Goal: Task Accomplishment & Management: Complete application form

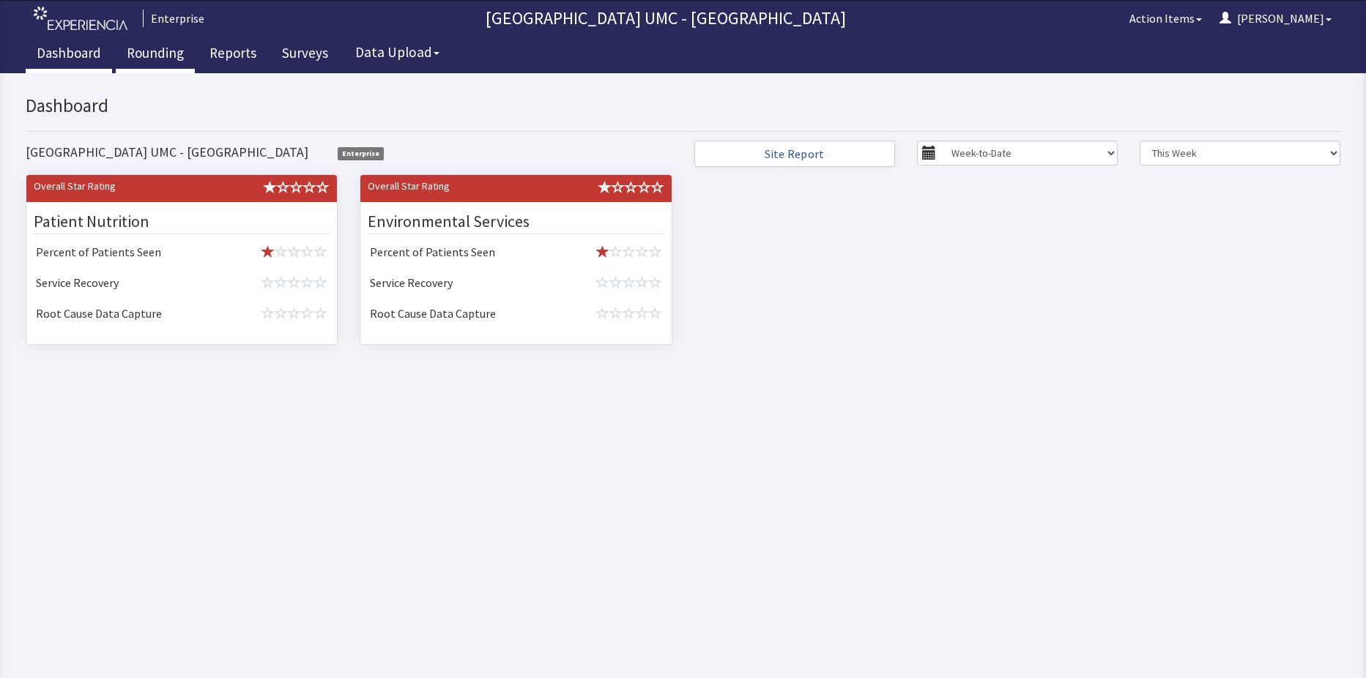
click at [143, 45] on link "Rounding" at bounding box center [155, 55] width 79 height 37
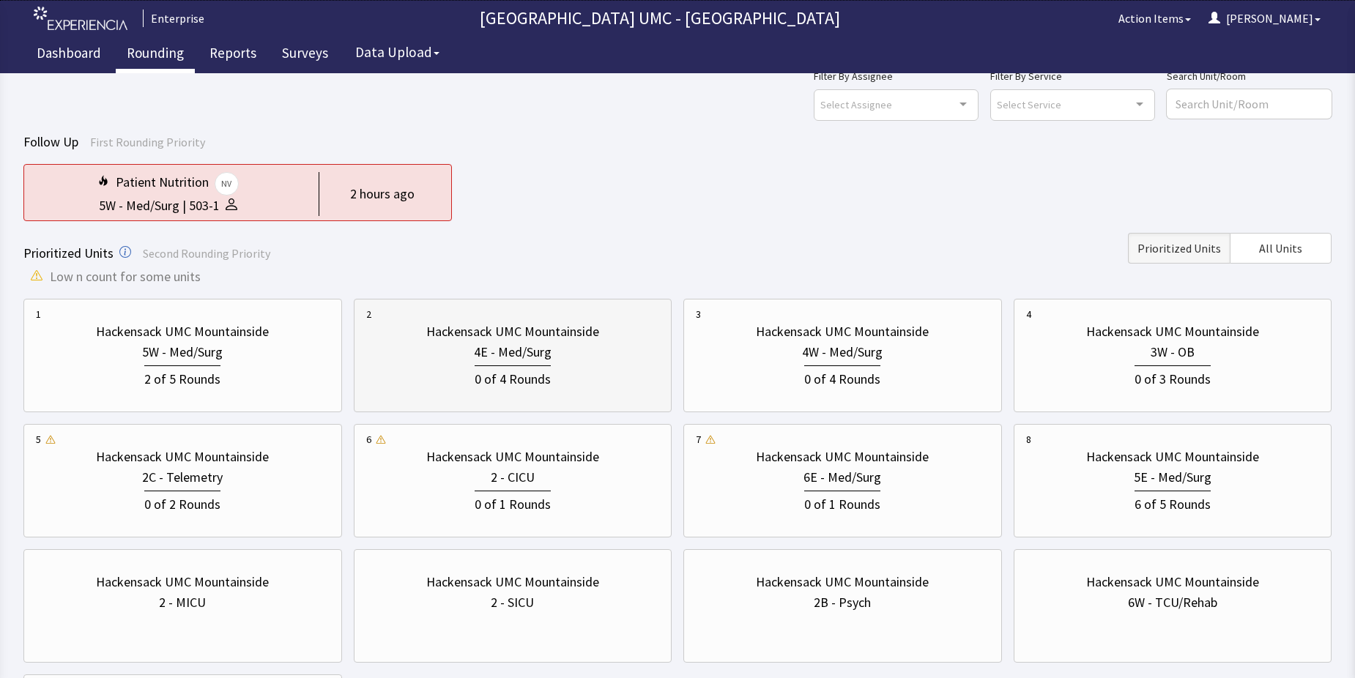
scroll to position [73, 0]
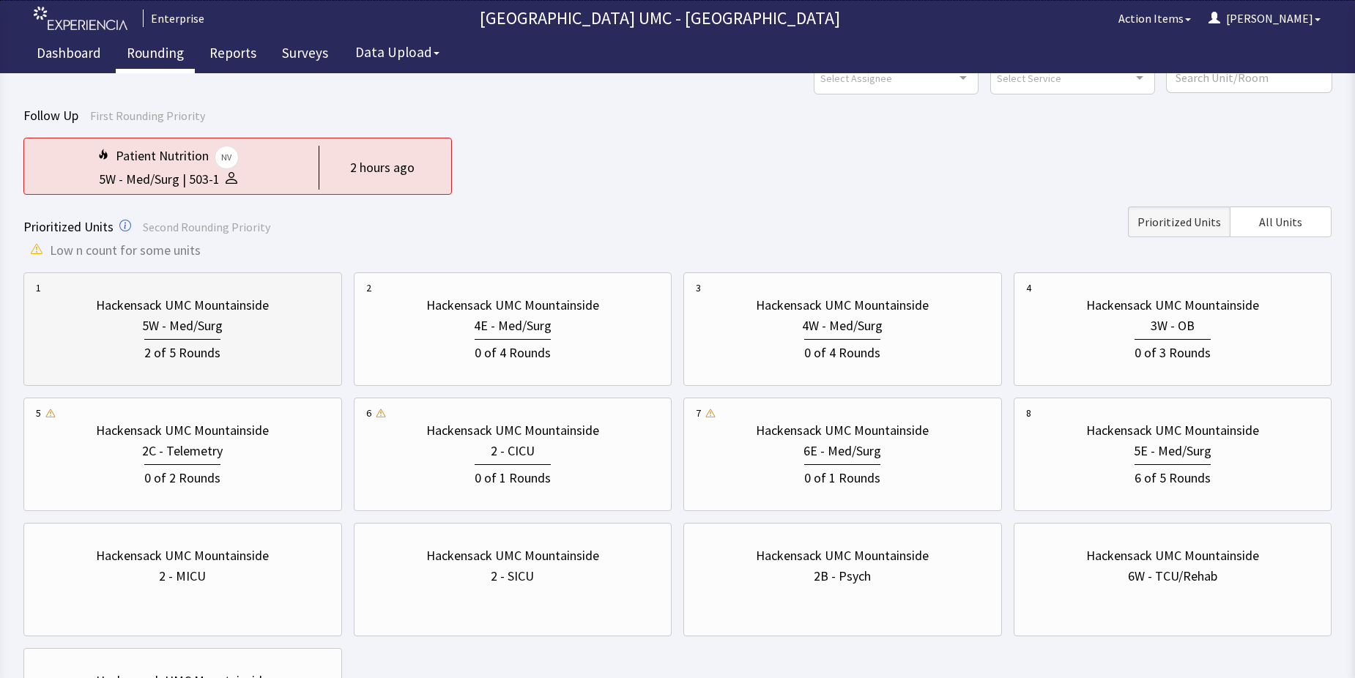
click at [207, 343] on div "2 of 5 Rounds" at bounding box center [182, 351] width 76 height 24
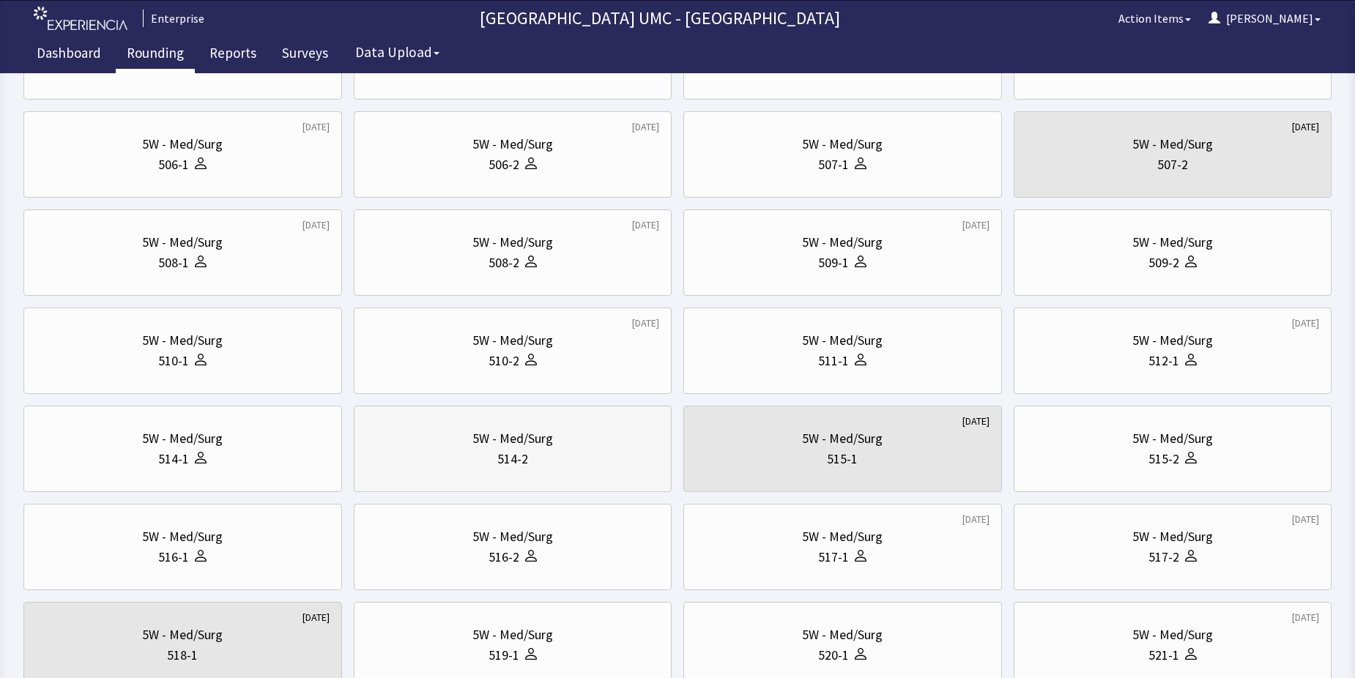
scroll to position [366, 0]
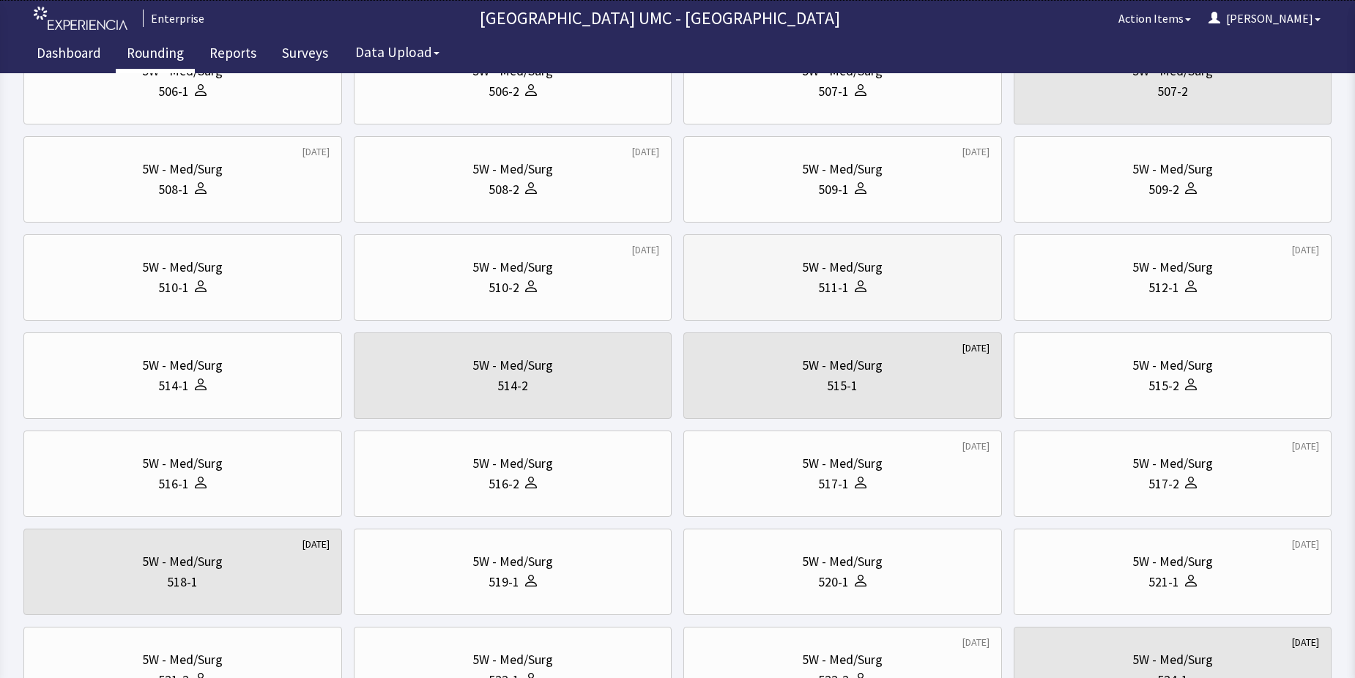
click at [823, 267] on div "5W - Med/Surg" at bounding box center [842, 267] width 81 height 21
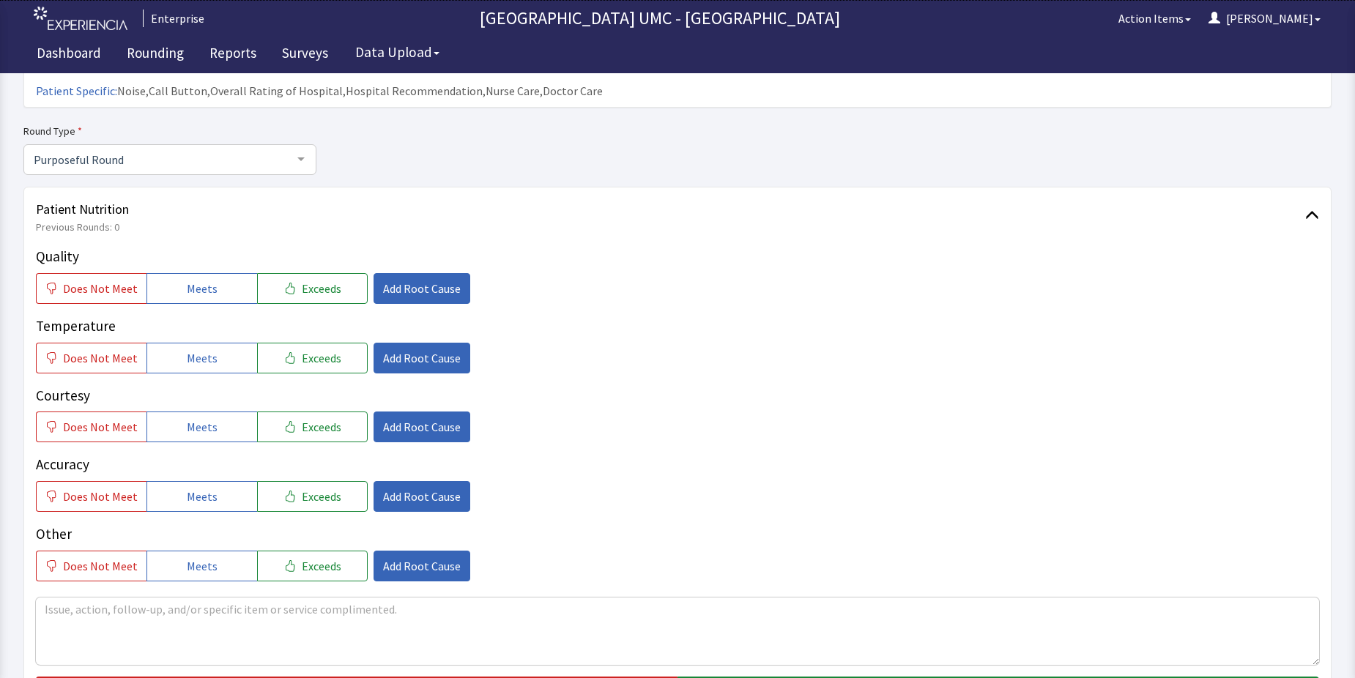
scroll to position [146, 0]
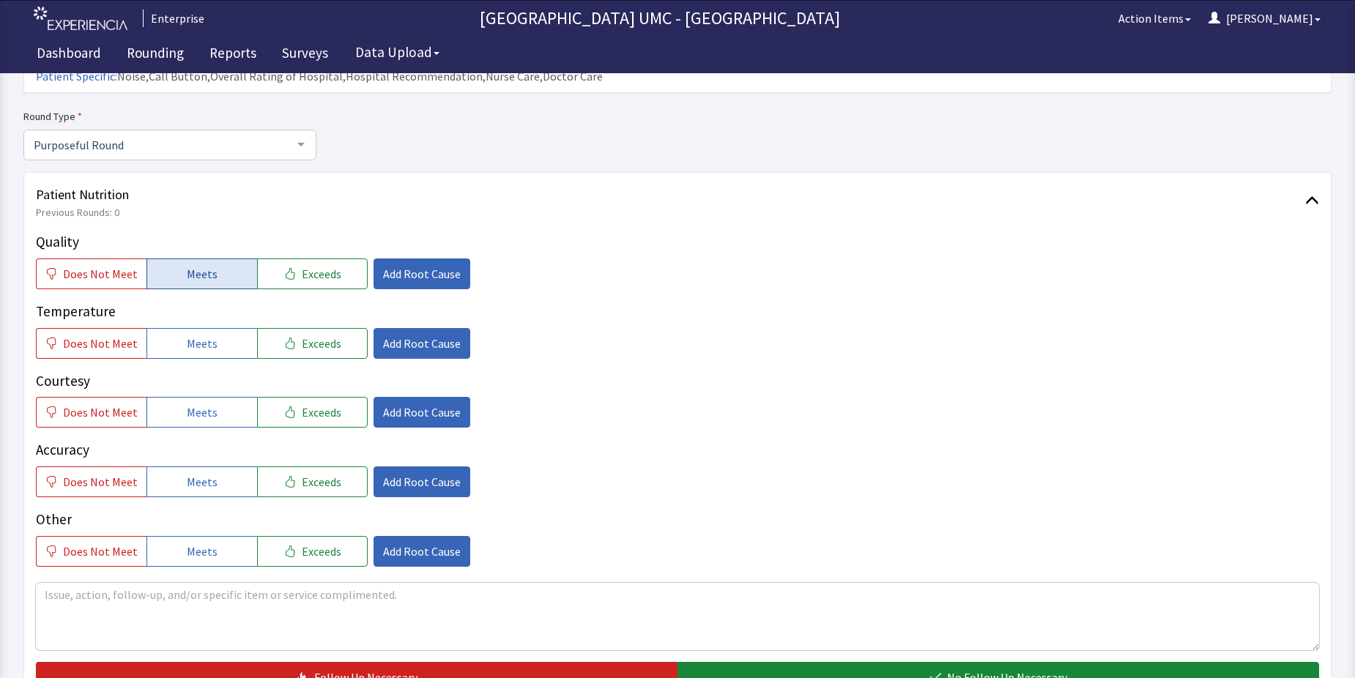
click at [201, 265] on span "Meets" at bounding box center [202, 274] width 31 height 18
drag, startPoint x: 197, startPoint y: 324, endPoint x: 216, endPoint y: 382, distance: 60.9
click at [197, 335] on span "Meets" at bounding box center [202, 344] width 31 height 18
drag, startPoint x: 219, startPoint y: 387, endPoint x: 215, endPoint y: 400, distance: 13.0
click at [219, 397] on button "Meets" at bounding box center [201, 412] width 111 height 31
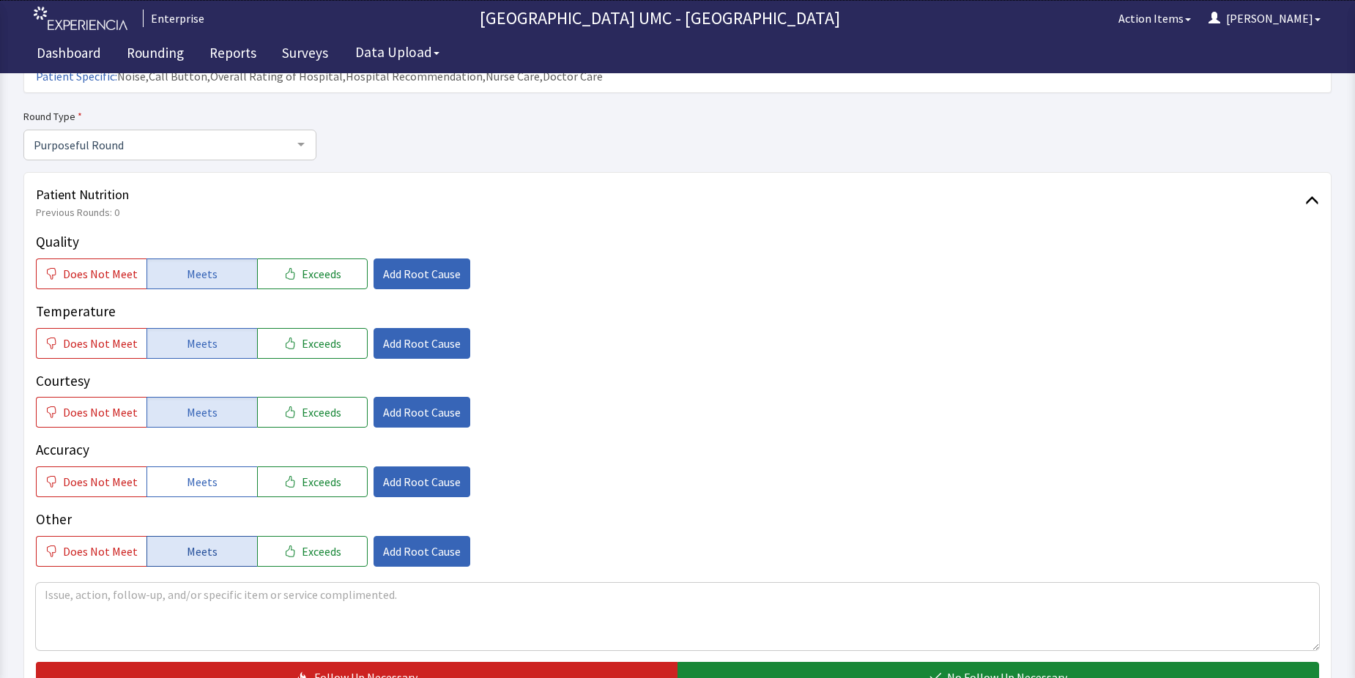
drag, startPoint x: 199, startPoint y: 451, endPoint x: 208, endPoint y: 515, distance: 64.3
click at [200, 473] on span "Meets" at bounding box center [202, 482] width 31 height 18
drag, startPoint x: 208, startPoint y: 518, endPoint x: 534, endPoint y: 611, distance: 338.7
click at [211, 536] on button "Meets" at bounding box center [201, 551] width 111 height 31
click at [940, 673] on icon "button" at bounding box center [935, 677] width 11 height 8
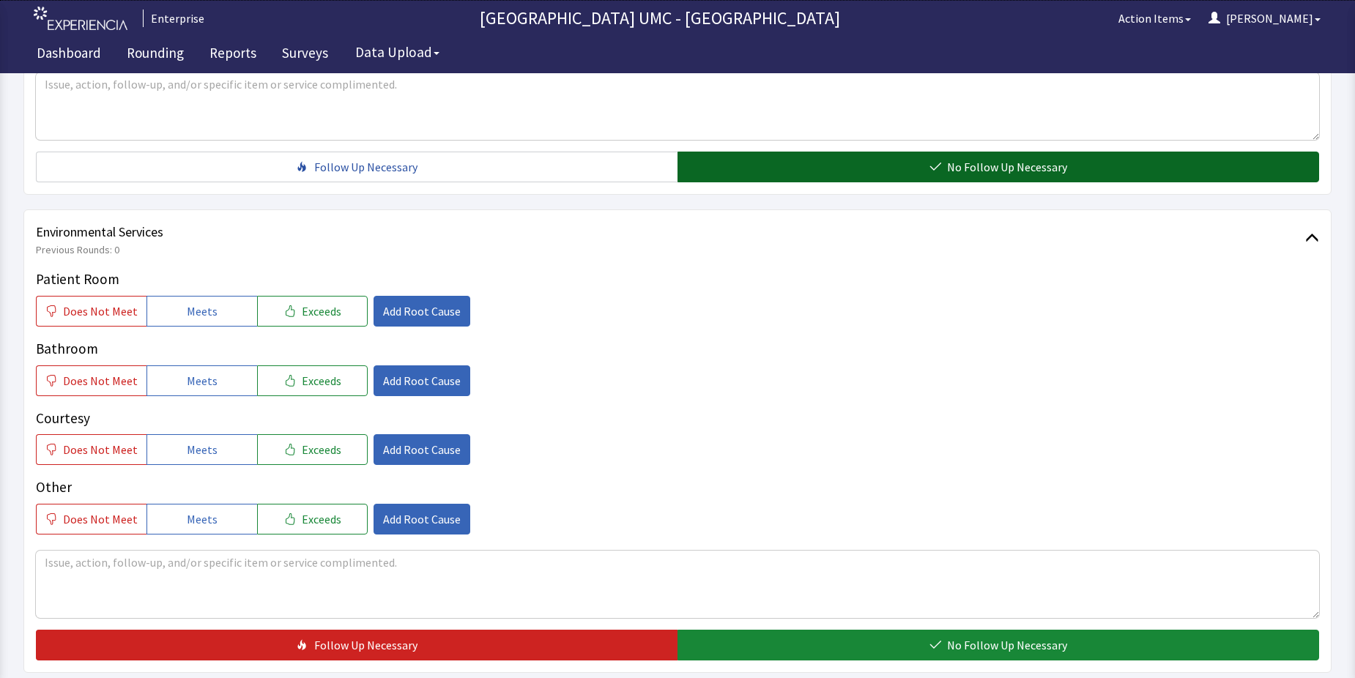
scroll to position [659, 0]
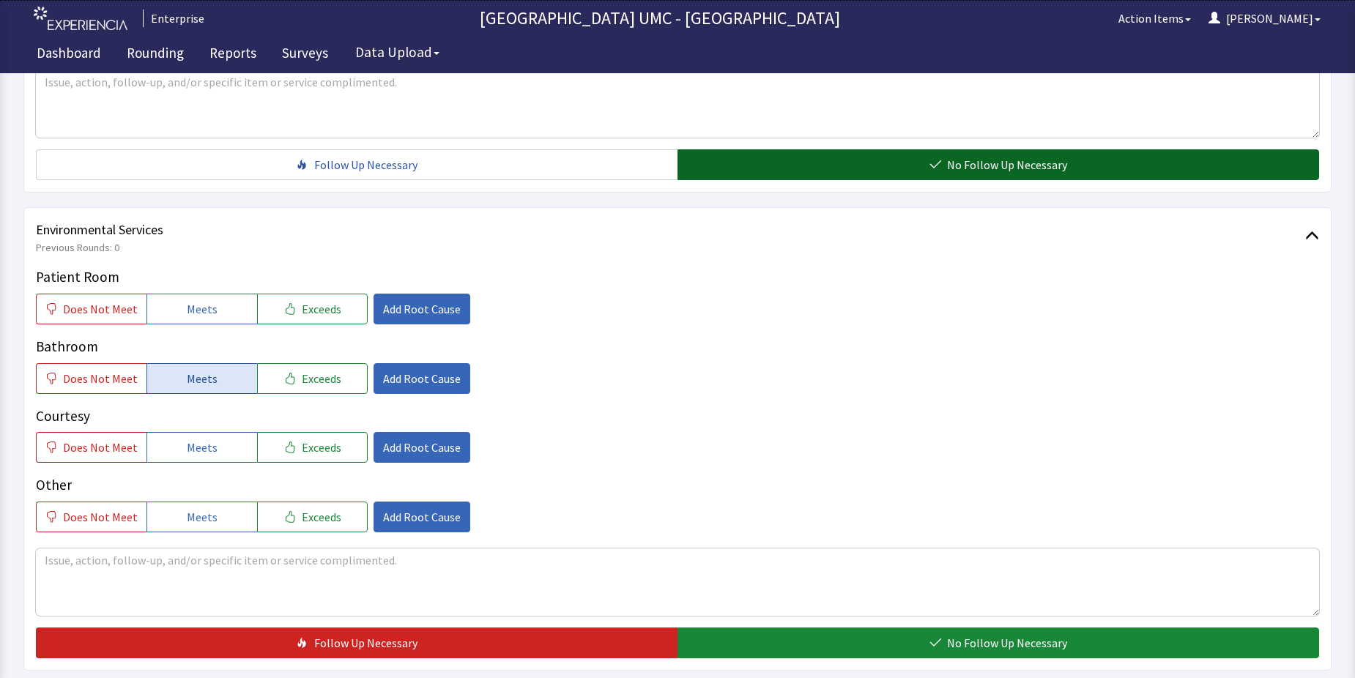
drag, startPoint x: 182, startPoint y: 281, endPoint x: 191, endPoint y: 346, distance: 65.8
click at [187, 300] on span "Meets" at bounding box center [202, 309] width 31 height 18
drag, startPoint x: 195, startPoint y: 359, endPoint x: 209, endPoint y: 439, distance: 81.0
click at [195, 380] on div "Patient Room Does Not Meet Meets Exceeds Add Root Cause Bathroom Does Not Meet …" at bounding box center [677, 400] width 1283 height 266
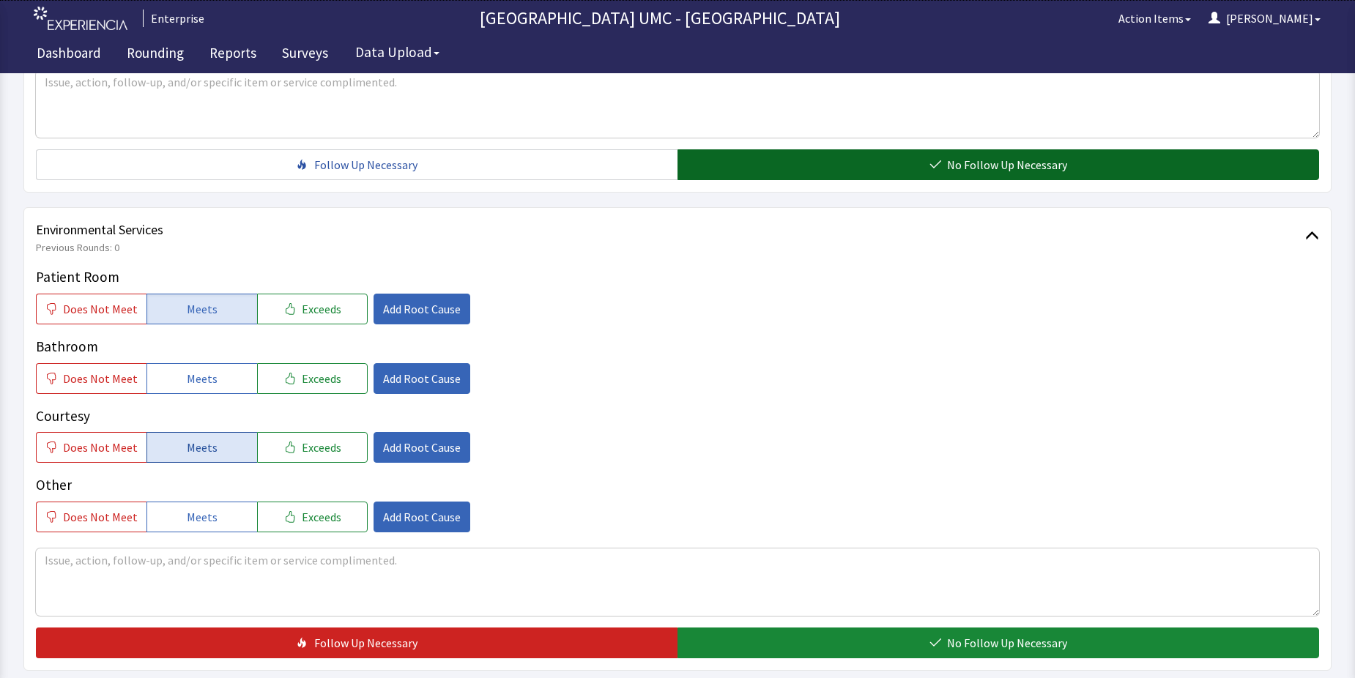
click at [193, 439] on span "Meets" at bounding box center [202, 448] width 31 height 18
click at [212, 363] on button "Meets" at bounding box center [201, 378] width 111 height 31
drag, startPoint x: 212, startPoint y: 483, endPoint x: 239, endPoint y: 495, distance: 29.8
click at [214, 502] on button "Meets" at bounding box center [201, 517] width 111 height 31
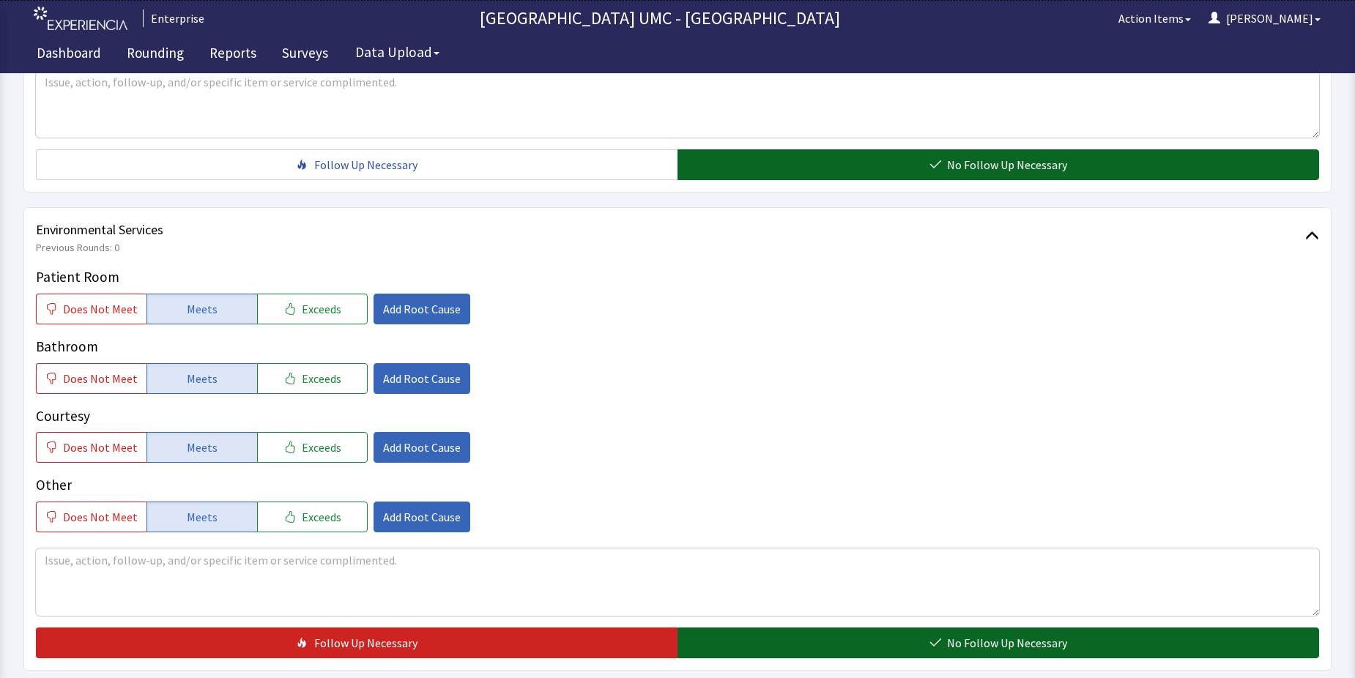
click at [779, 628] on button "No Follow Up Necessary" at bounding box center [997, 643] width 641 height 31
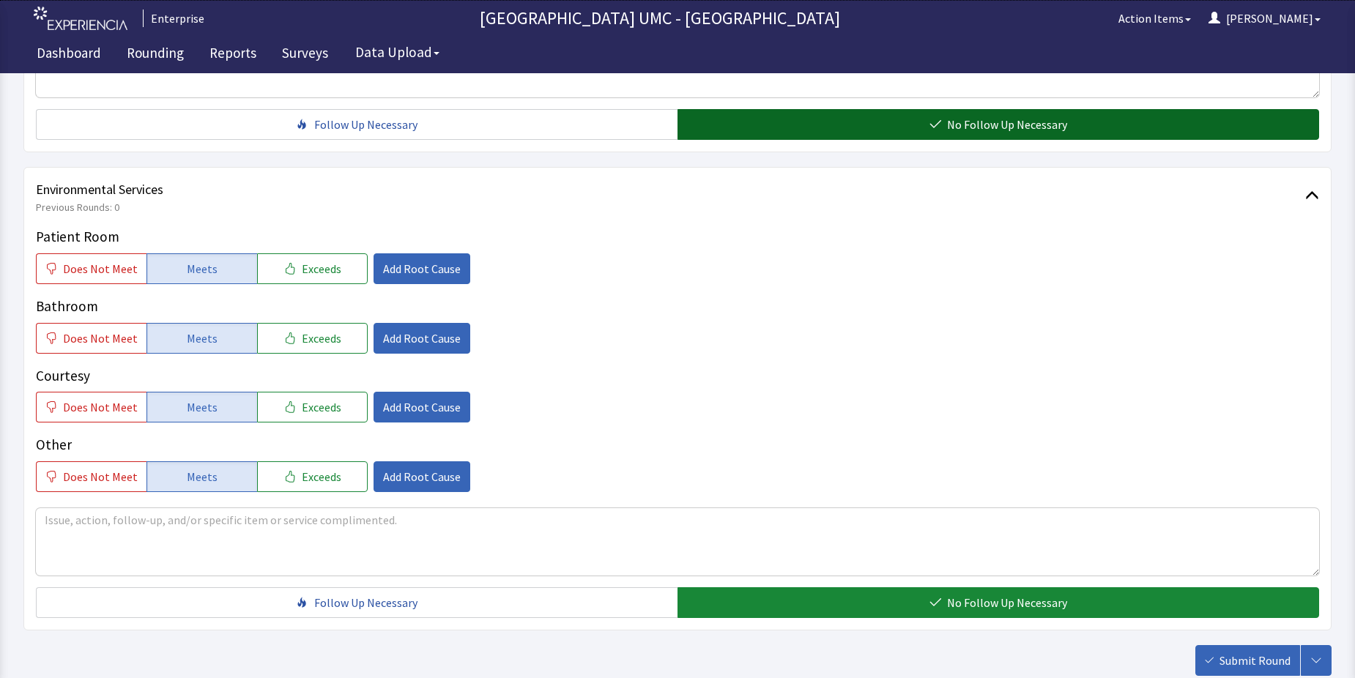
scroll to position [769, 0]
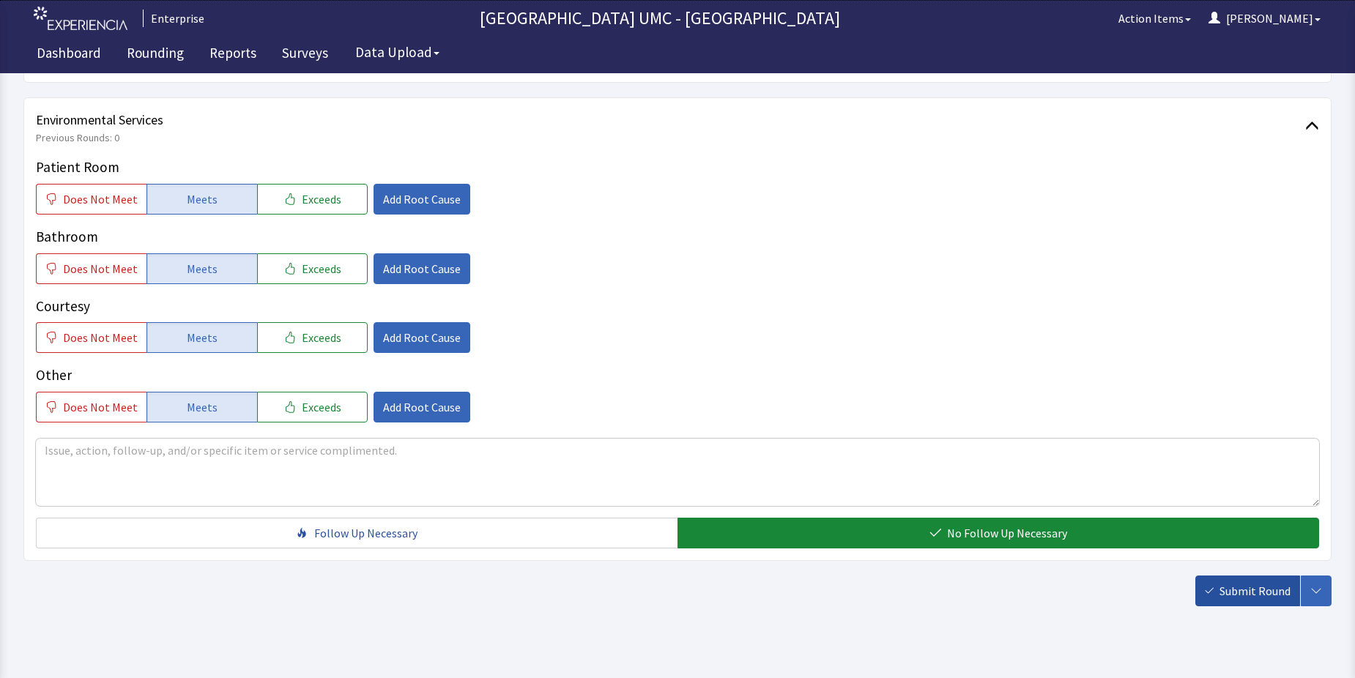
click at [1246, 582] on span "Submit Round" at bounding box center [1254, 591] width 71 height 18
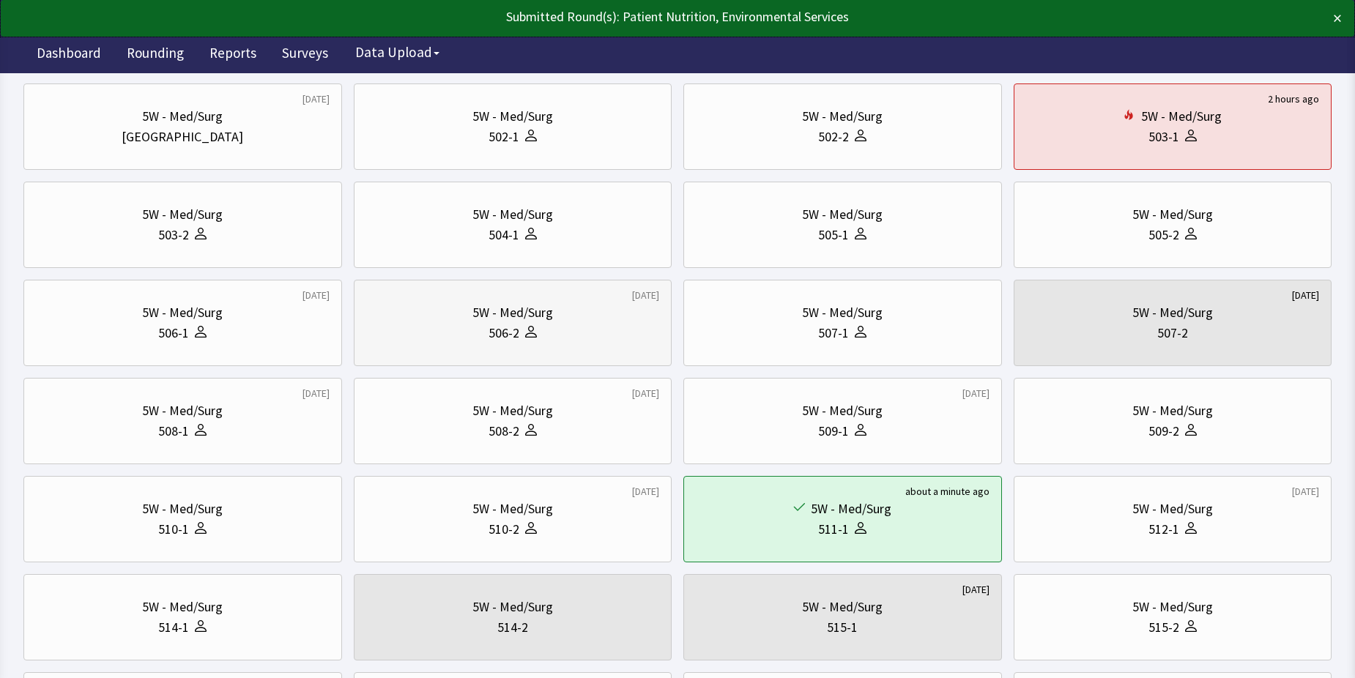
scroll to position [146, 0]
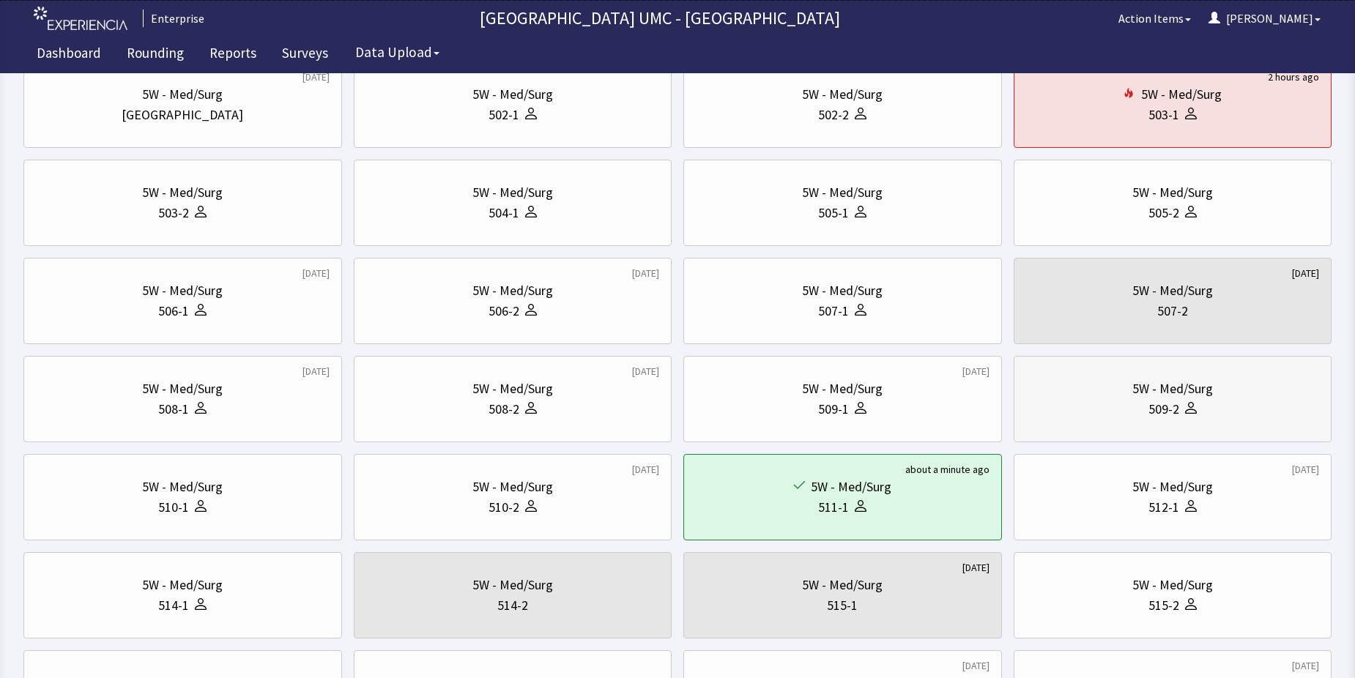
click at [1119, 410] on div "509-2" at bounding box center [1173, 409] width 294 height 21
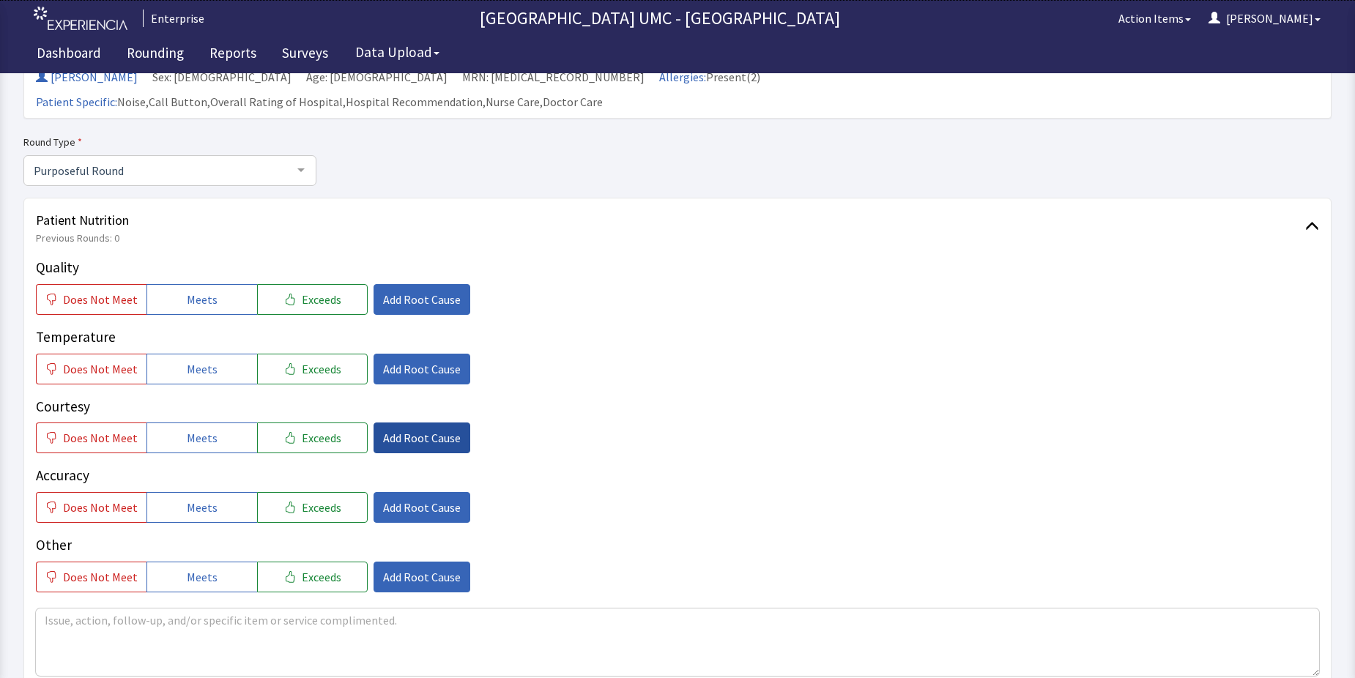
scroll to position [146, 0]
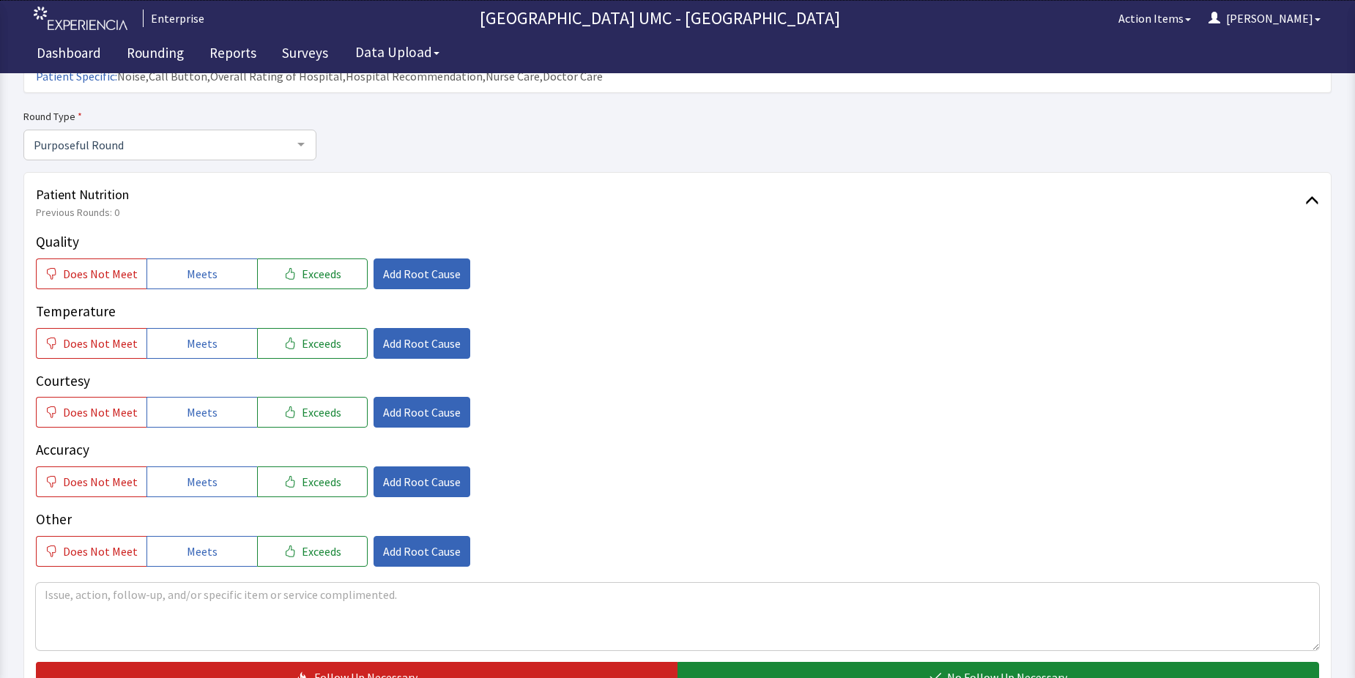
drag, startPoint x: 199, startPoint y: 251, endPoint x: 204, endPoint y: 290, distance: 39.1
click at [196, 265] on span "Meets" at bounding box center [202, 274] width 31 height 18
drag, startPoint x: 204, startPoint y: 314, endPoint x: 203, endPoint y: 332, distance: 17.6
click at [203, 335] on span "Meets" at bounding box center [202, 344] width 31 height 18
drag, startPoint x: 200, startPoint y: 393, endPoint x: 201, endPoint y: 430, distance: 36.6
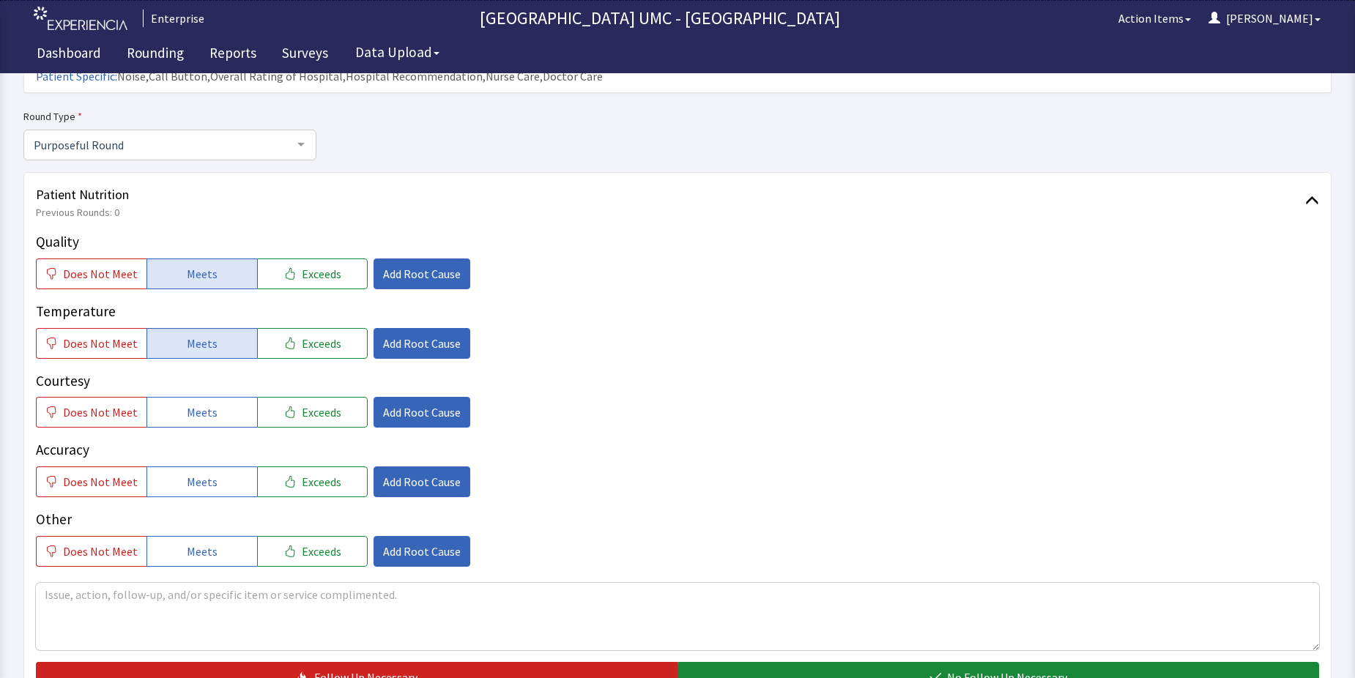
click at [199, 400] on button "Meets" at bounding box center [201, 412] width 111 height 31
drag, startPoint x: 196, startPoint y: 453, endPoint x: 206, endPoint y: 535, distance: 82.6
click at [196, 473] on span "Meets" at bounding box center [202, 482] width 31 height 18
drag, startPoint x: 201, startPoint y: 535, endPoint x: 283, endPoint y: 559, distance: 85.5
click at [215, 536] on button "Meets" at bounding box center [201, 551] width 111 height 31
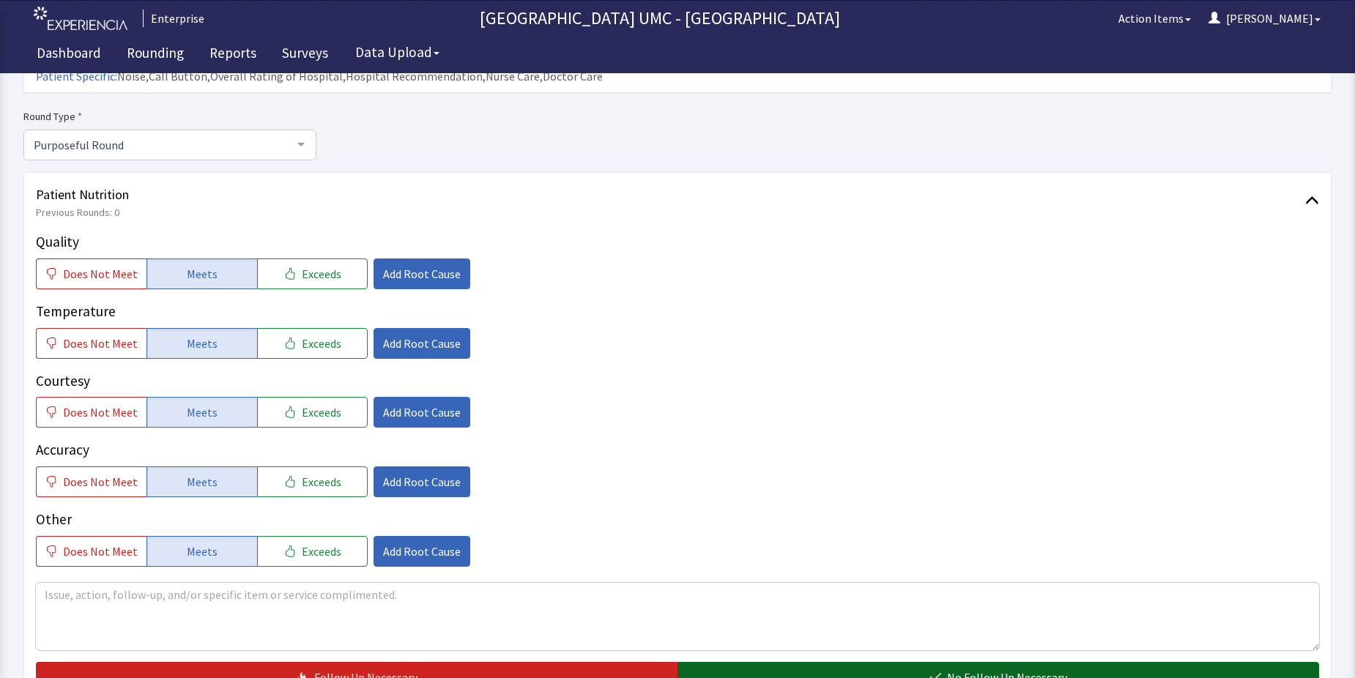
click at [998, 662] on button "No Follow Up Necessary" at bounding box center [997, 677] width 641 height 31
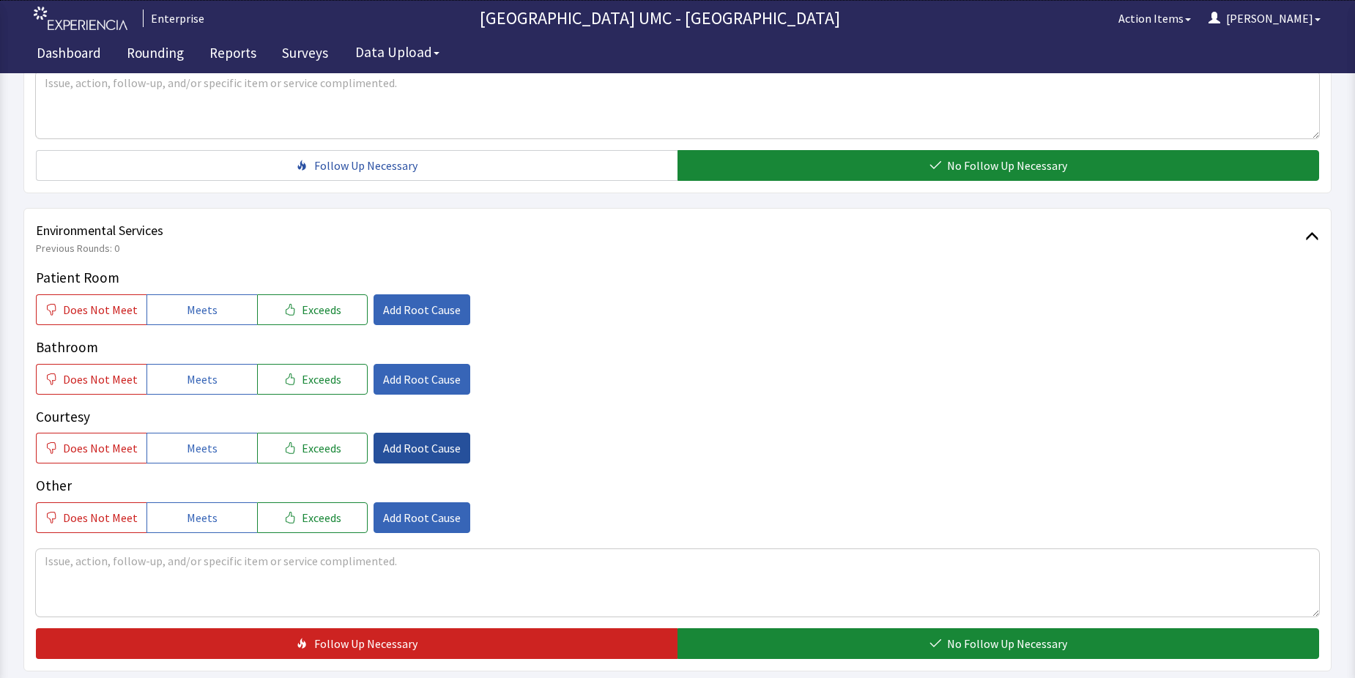
scroll to position [659, 0]
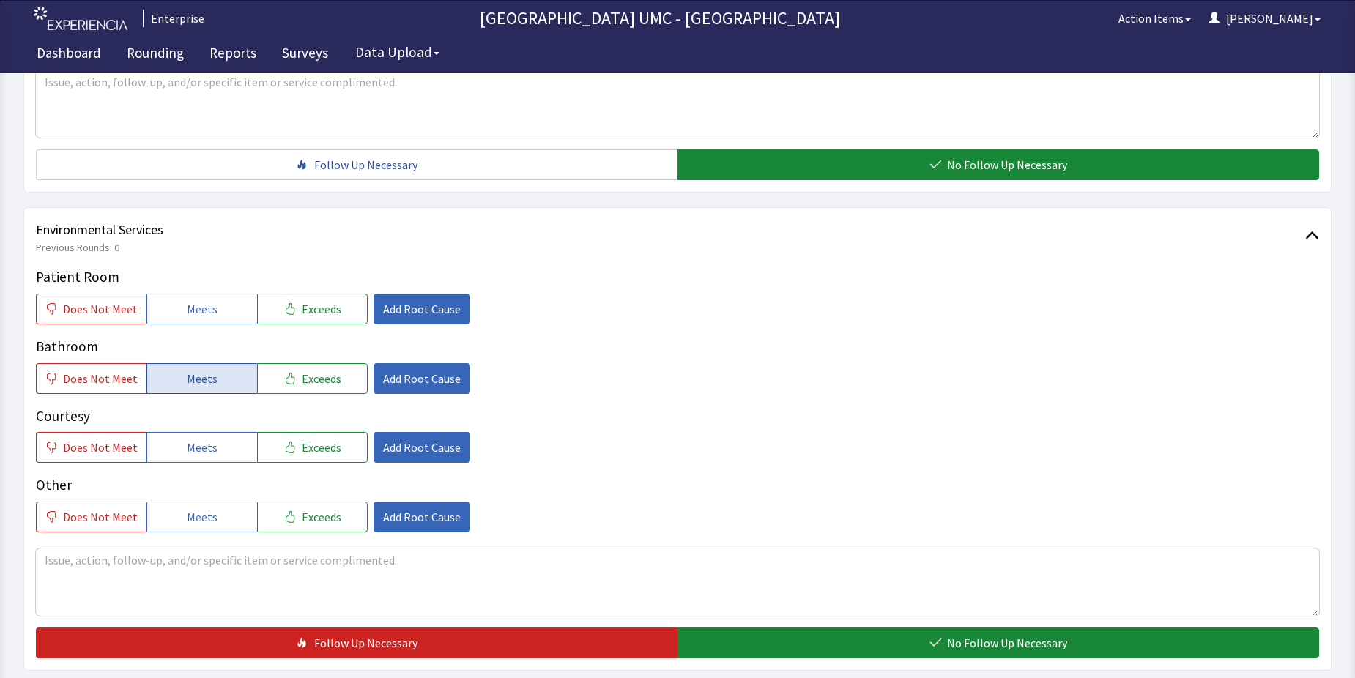
drag, startPoint x: 212, startPoint y: 288, endPoint x: 204, endPoint y: 345, distance: 57.7
click at [208, 297] on button "Meets" at bounding box center [201, 309] width 111 height 31
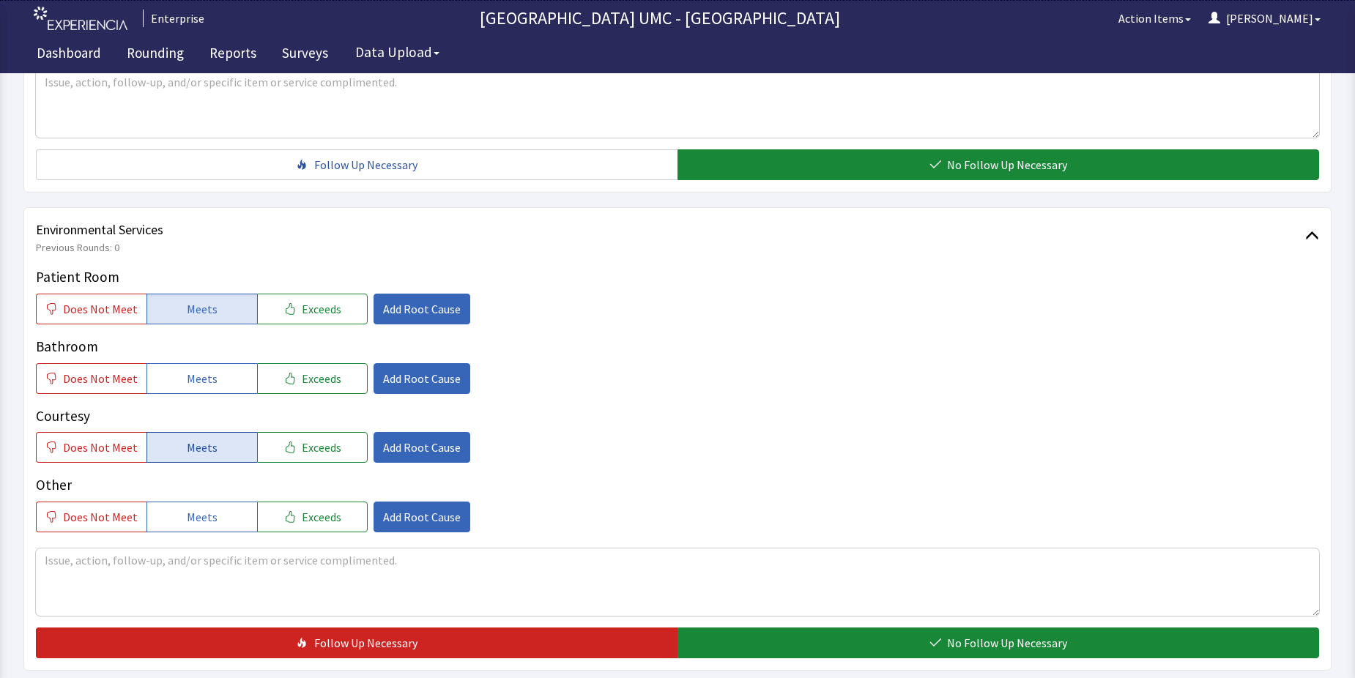
drag, startPoint x: 204, startPoint y: 349, endPoint x: 216, endPoint y: 417, distance: 68.5
click at [204, 373] on div "Patient Room Does Not Meet Meets Exceeds Add Root Cause Bathroom Does Not Meet …" at bounding box center [677, 400] width 1283 height 266
drag, startPoint x: 213, startPoint y: 422, endPoint x: 213, endPoint y: 439, distance: 17.6
click at [213, 432] on button "Meets" at bounding box center [201, 447] width 111 height 31
drag, startPoint x: 203, startPoint y: 346, endPoint x: 213, endPoint y: 444, distance: 98.7
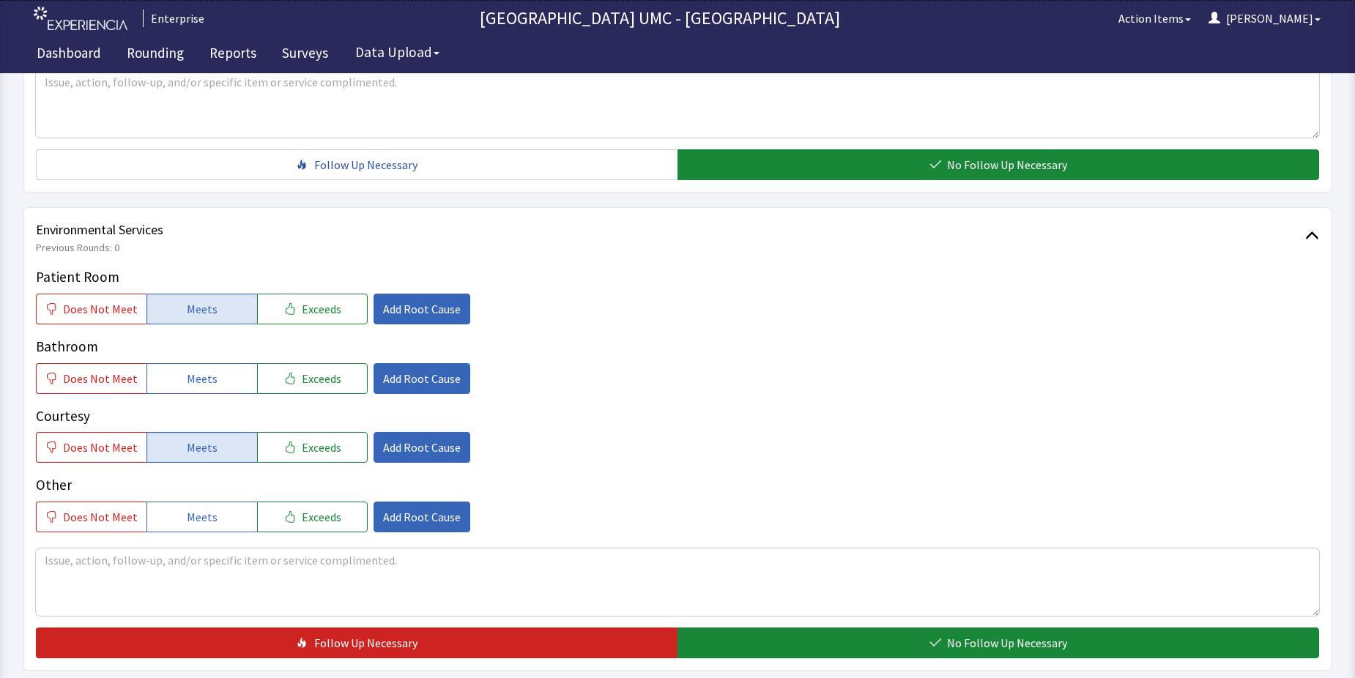
click at [203, 370] on span "Meets" at bounding box center [202, 379] width 31 height 18
drag, startPoint x: 205, startPoint y: 487, endPoint x: 421, endPoint y: 562, distance: 228.8
click at [217, 502] on button "Meets" at bounding box center [201, 517] width 111 height 31
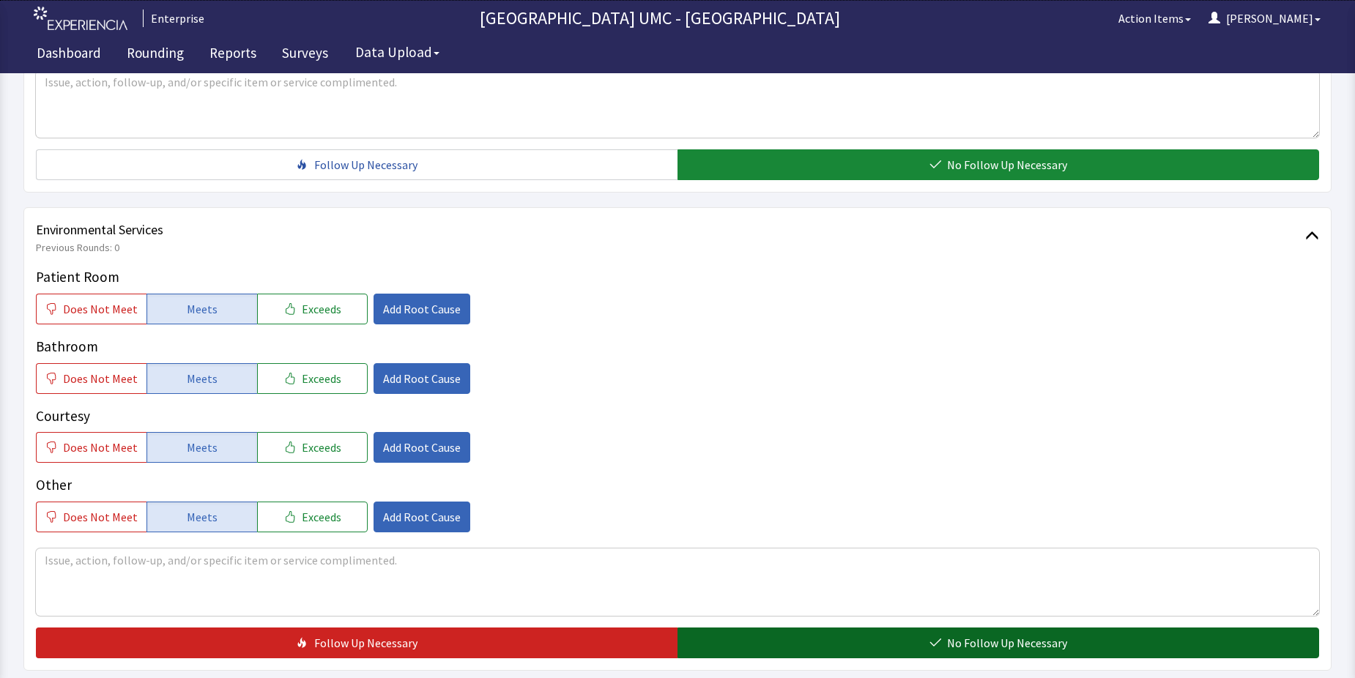
click at [935, 637] on icon "button" at bounding box center [935, 643] width 12 height 12
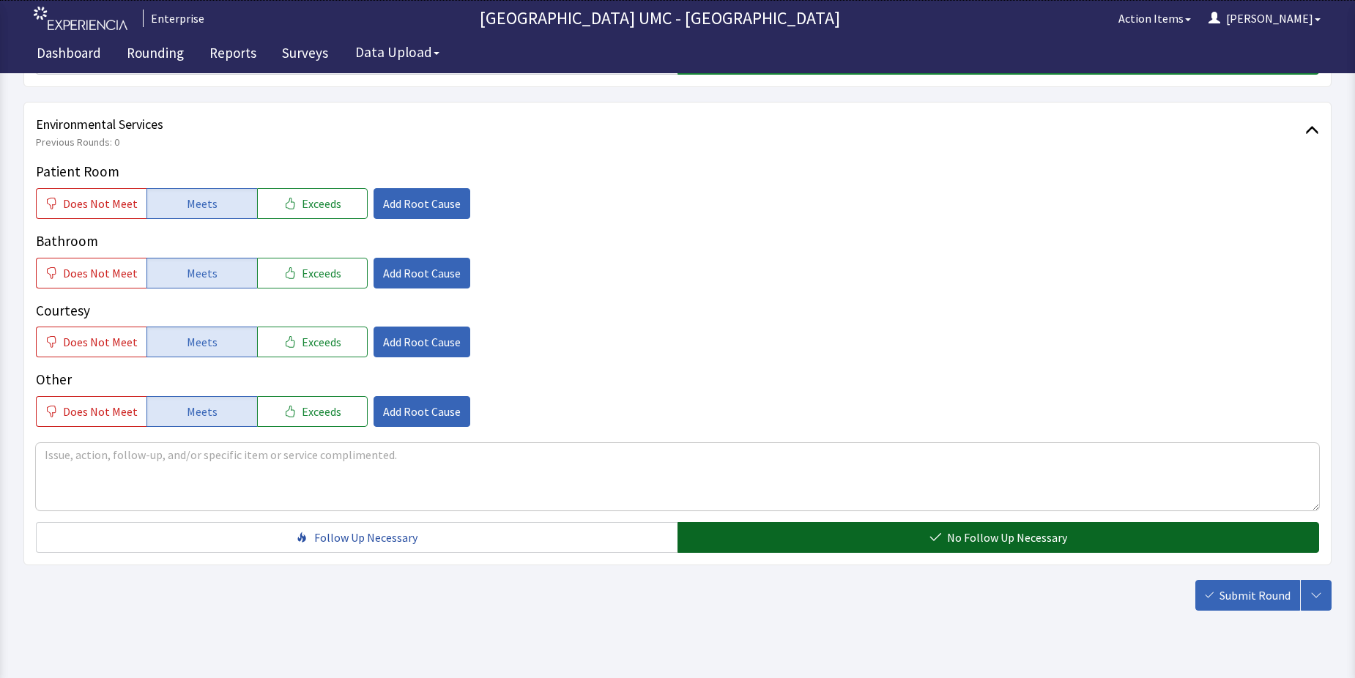
scroll to position [769, 0]
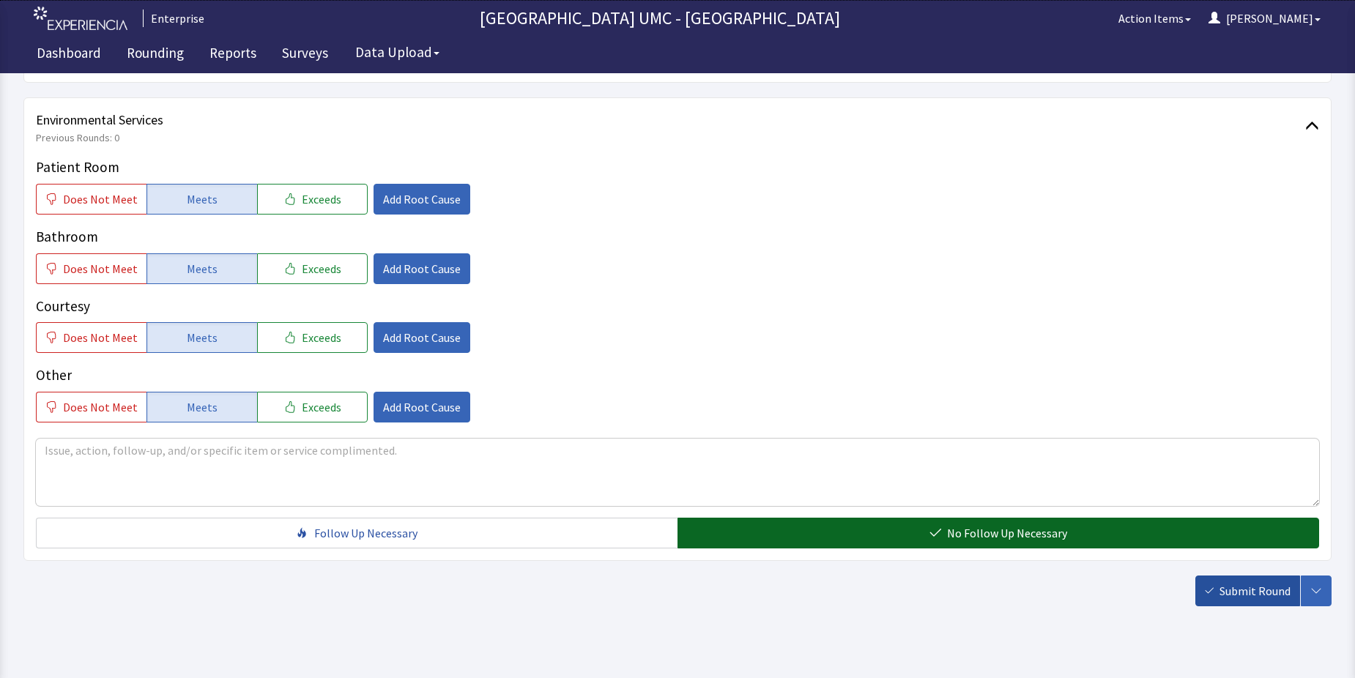
click at [1219, 576] on button "Submit Round" at bounding box center [1247, 591] width 105 height 31
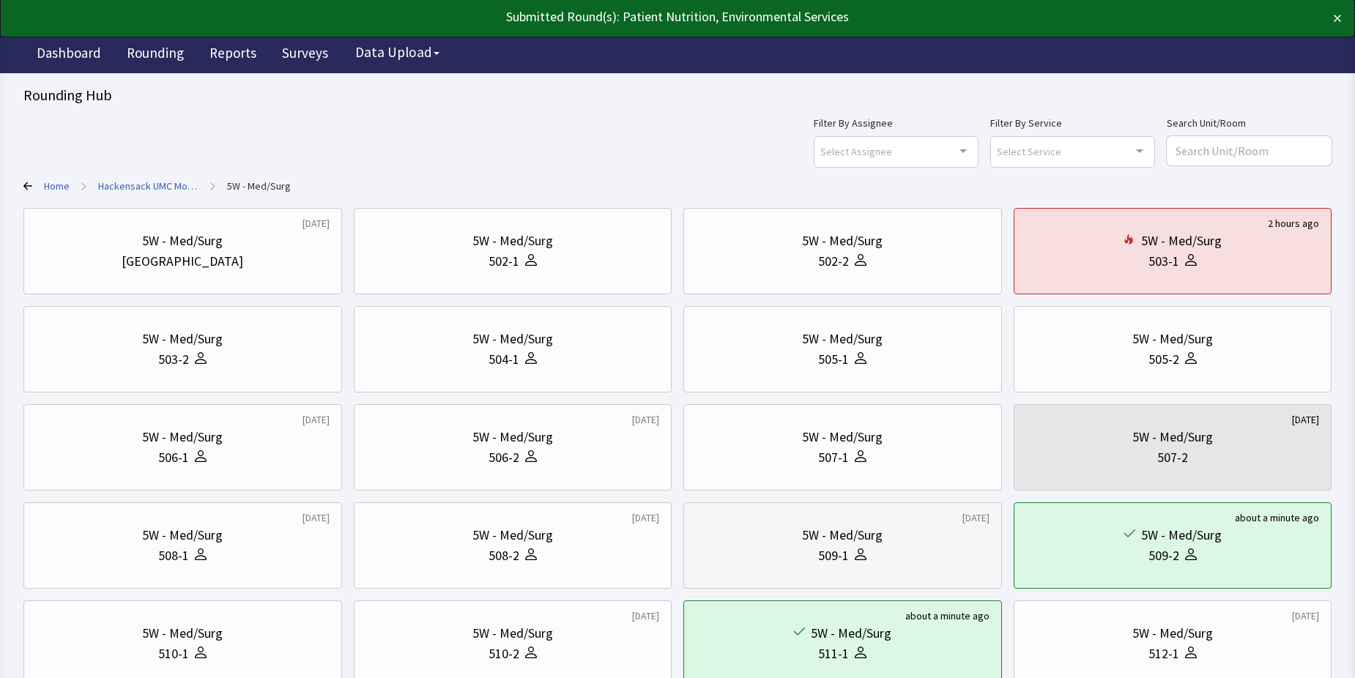
click at [825, 549] on div "509-1" at bounding box center [833, 556] width 31 height 21
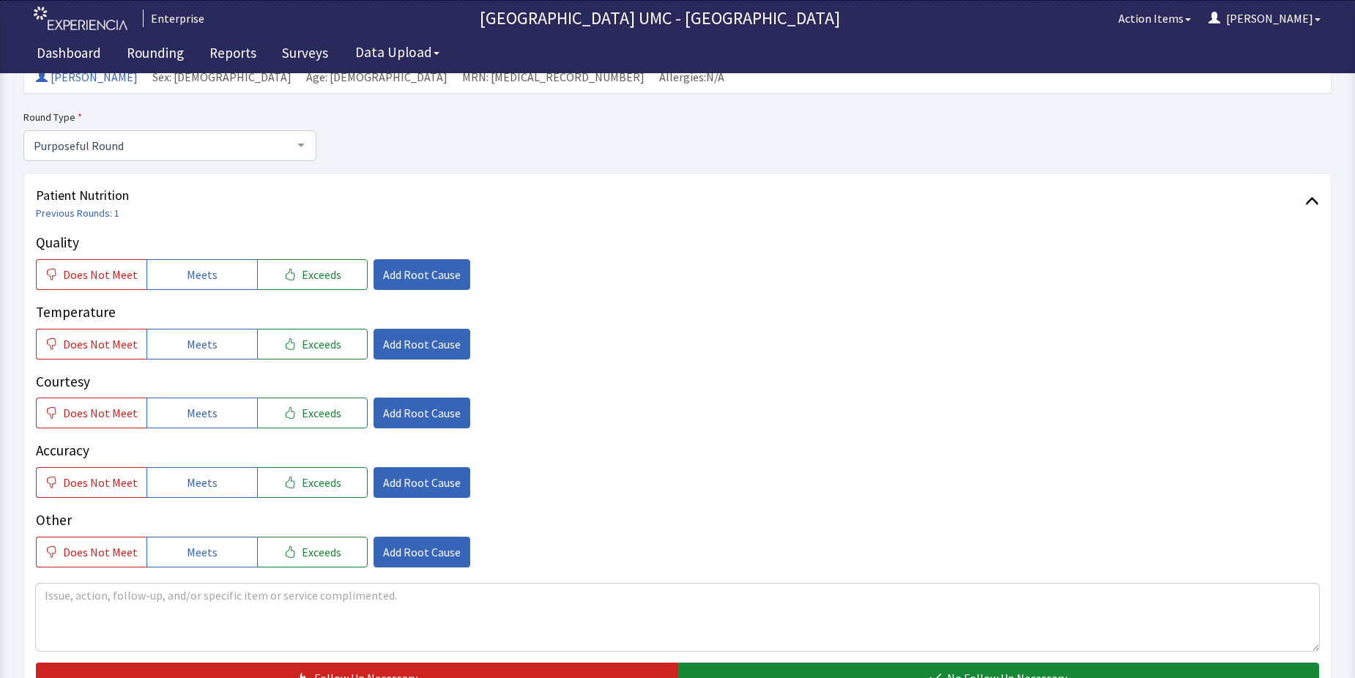
scroll to position [146, 0]
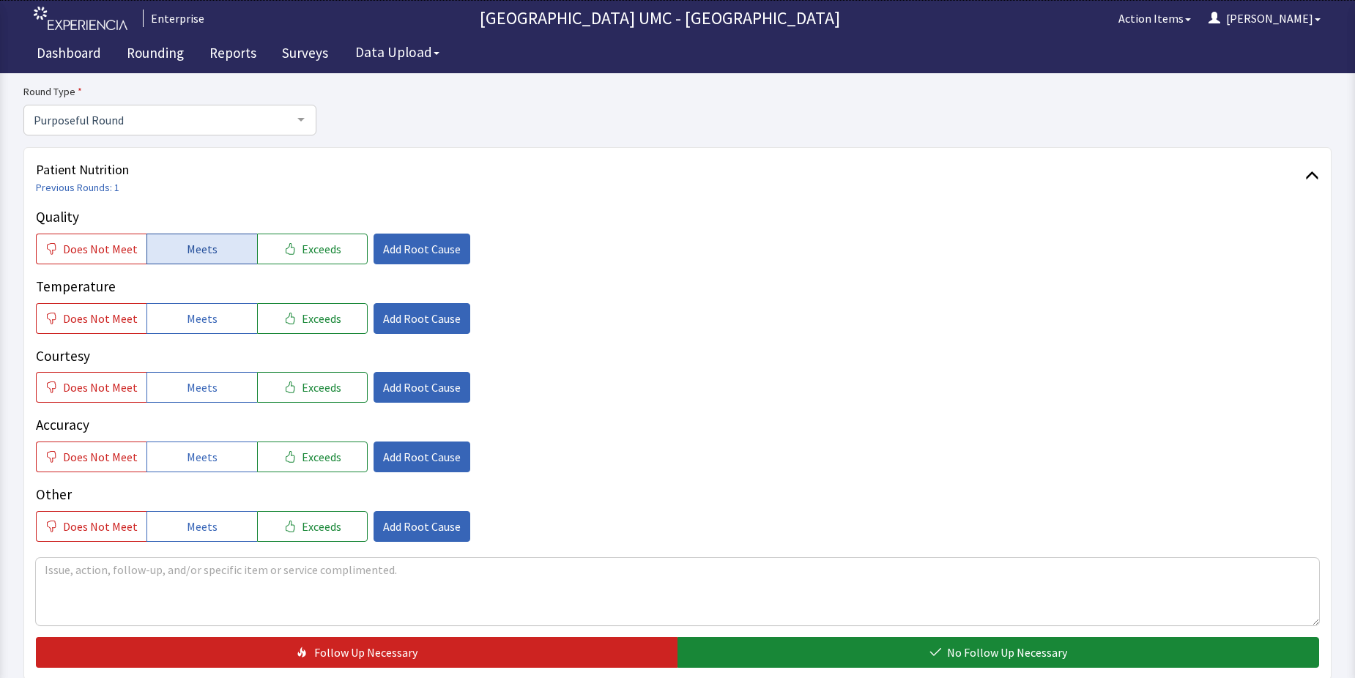
click at [180, 259] on button "Meets" at bounding box center [201, 249] width 111 height 31
click at [198, 324] on span "Meets" at bounding box center [202, 319] width 31 height 18
drag, startPoint x: 212, startPoint y: 387, endPoint x: 225, endPoint y: 420, distance: 34.5
click at [212, 389] on button "Meets" at bounding box center [201, 387] width 111 height 31
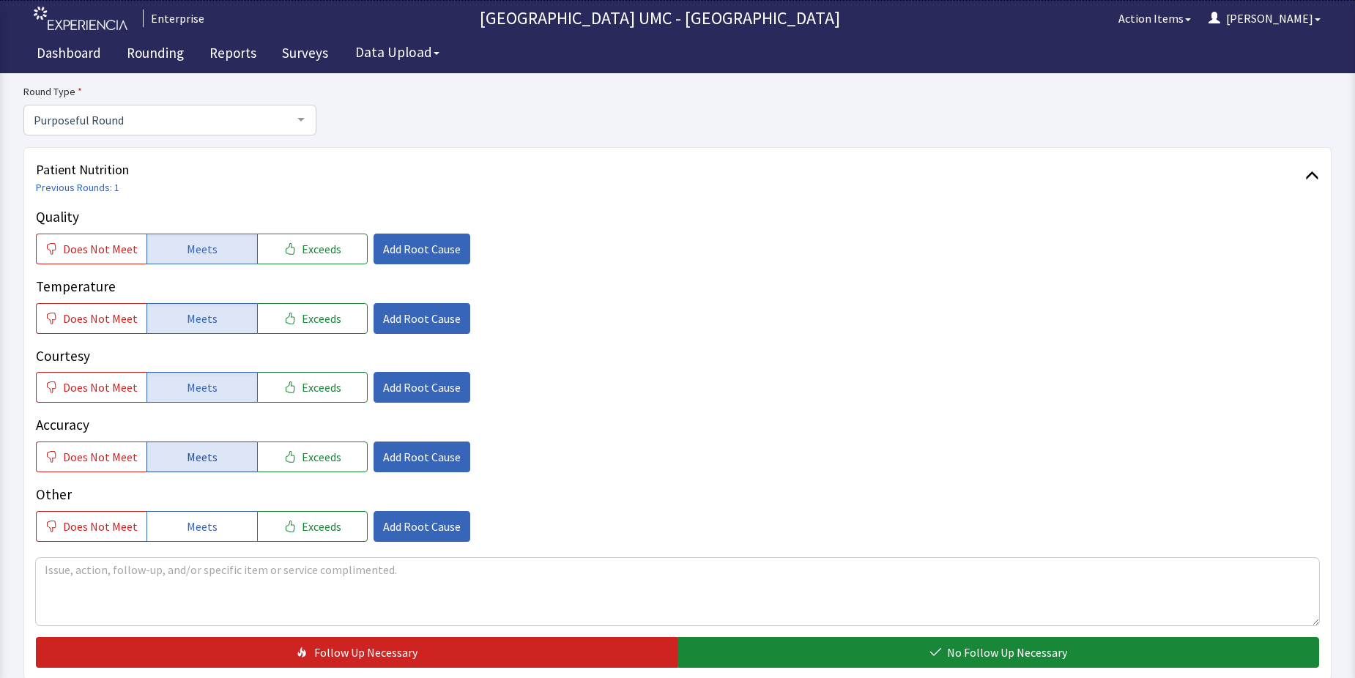
click at [206, 466] on button "Meets" at bounding box center [201, 457] width 111 height 31
click at [203, 526] on span "Meets" at bounding box center [202, 527] width 31 height 18
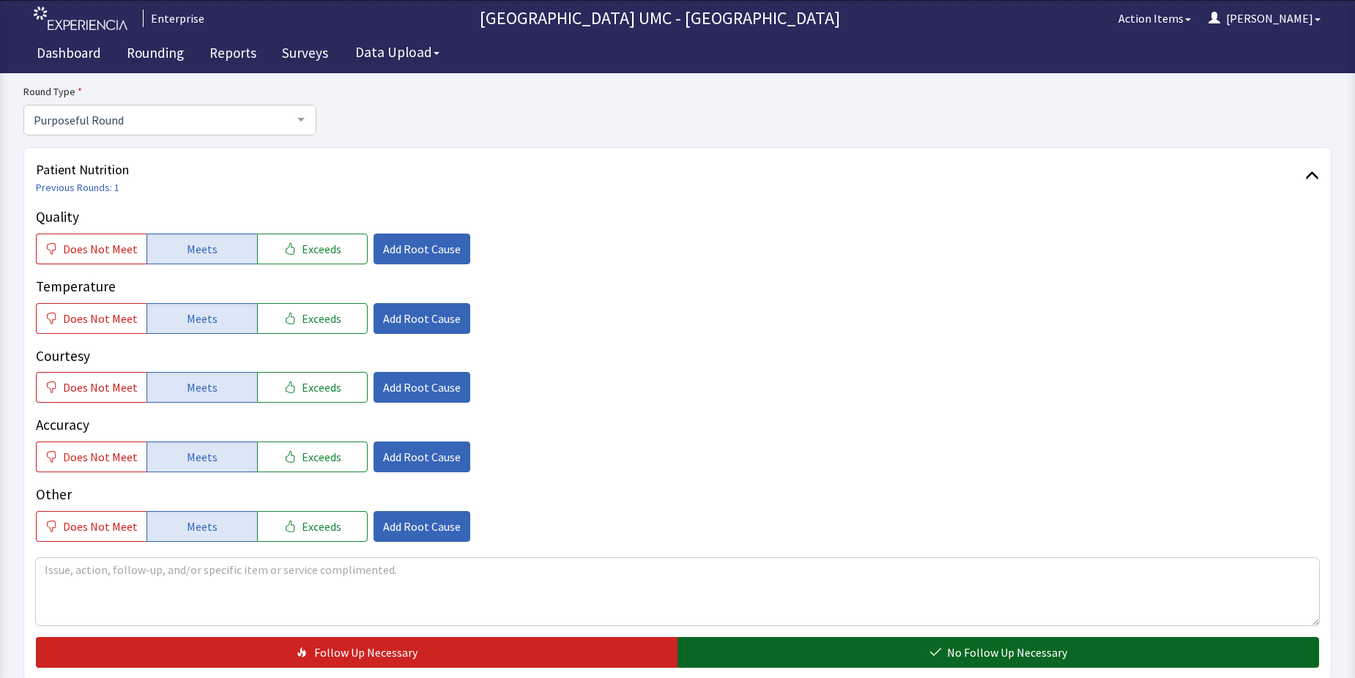
click at [873, 659] on button "No Follow Up Necessary" at bounding box center [997, 652] width 641 height 31
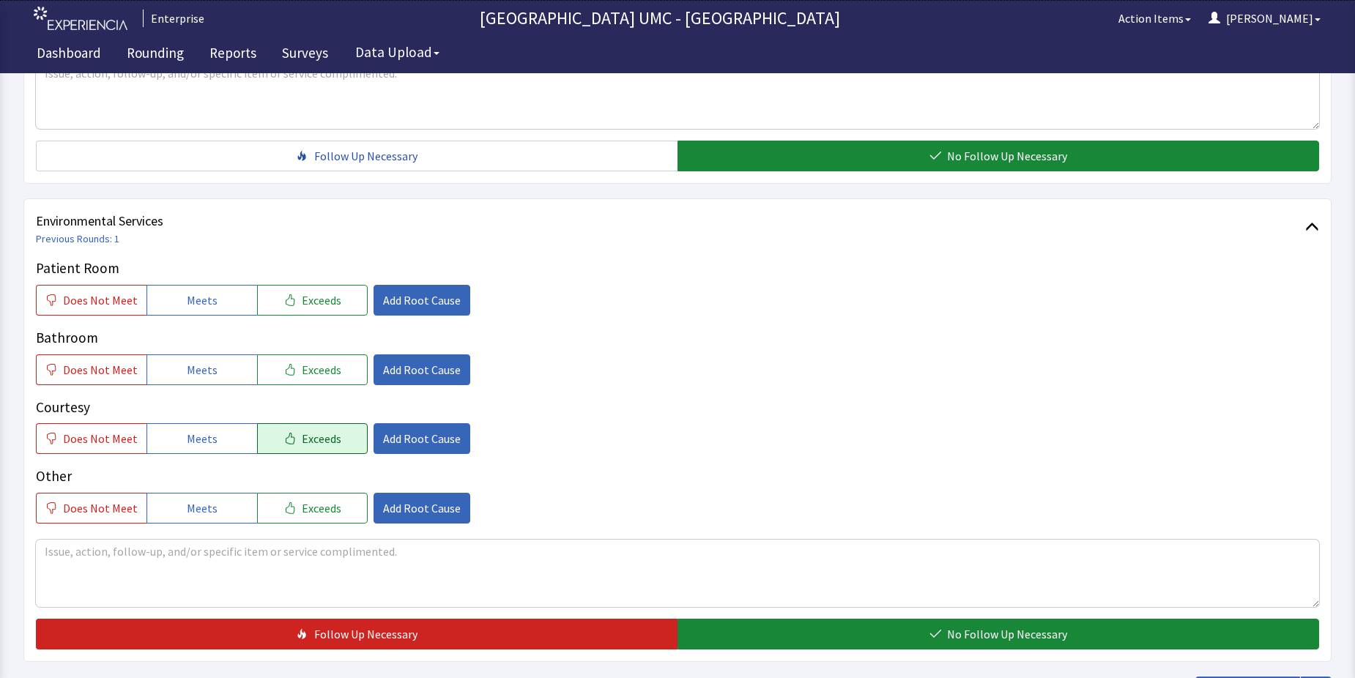
scroll to position [659, 0]
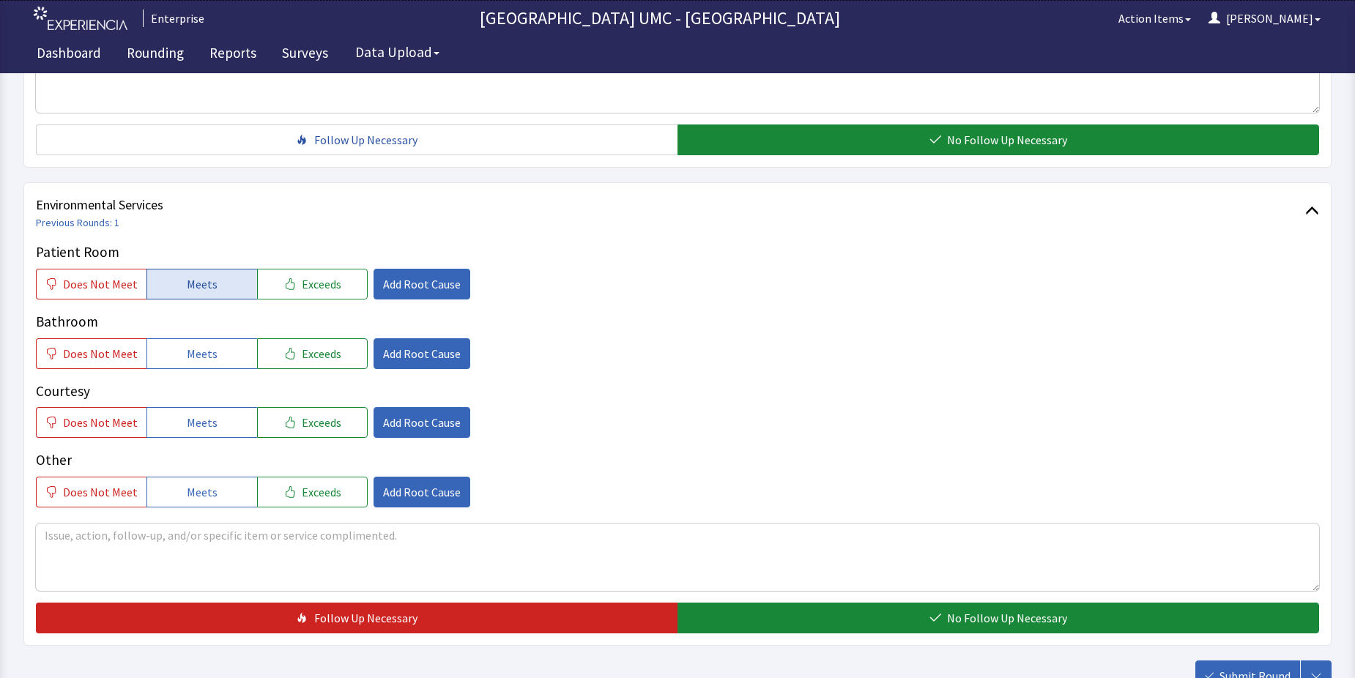
click at [199, 283] on span "Meets" at bounding box center [202, 284] width 31 height 18
drag, startPoint x: 205, startPoint y: 351, endPoint x: 221, endPoint y: 414, distance: 65.7
click at [207, 360] on span "Meets" at bounding box center [202, 354] width 31 height 18
drag, startPoint x: 211, startPoint y: 424, endPoint x: 220, endPoint y: 498, distance: 74.6
click at [211, 433] on button "Meets" at bounding box center [201, 422] width 111 height 31
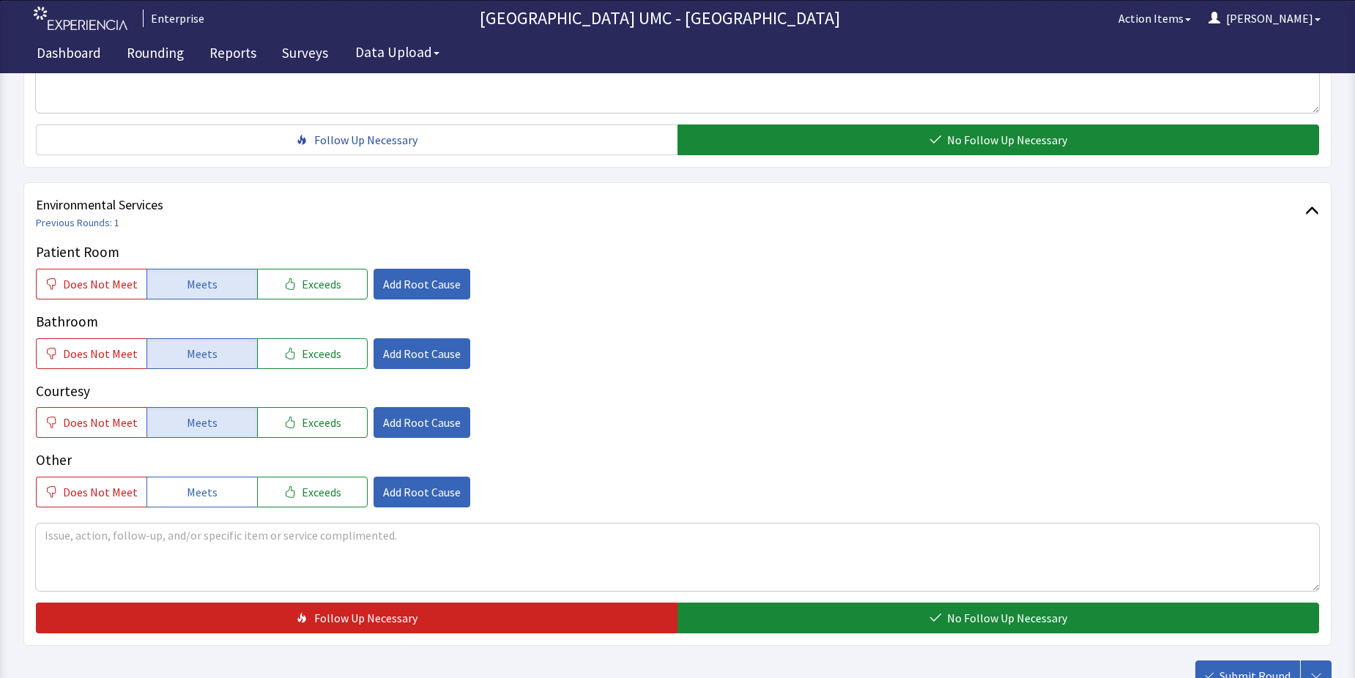
drag, startPoint x: 201, startPoint y: 496, endPoint x: 736, endPoint y: 573, distance: 540.1
click at [212, 500] on button "Meets" at bounding box center [201, 492] width 111 height 31
drag, startPoint x: 855, startPoint y: 612, endPoint x: 1078, endPoint y: 677, distance: 231.8
click at [874, 622] on button "No Follow Up Necessary" at bounding box center [997, 618] width 641 height 31
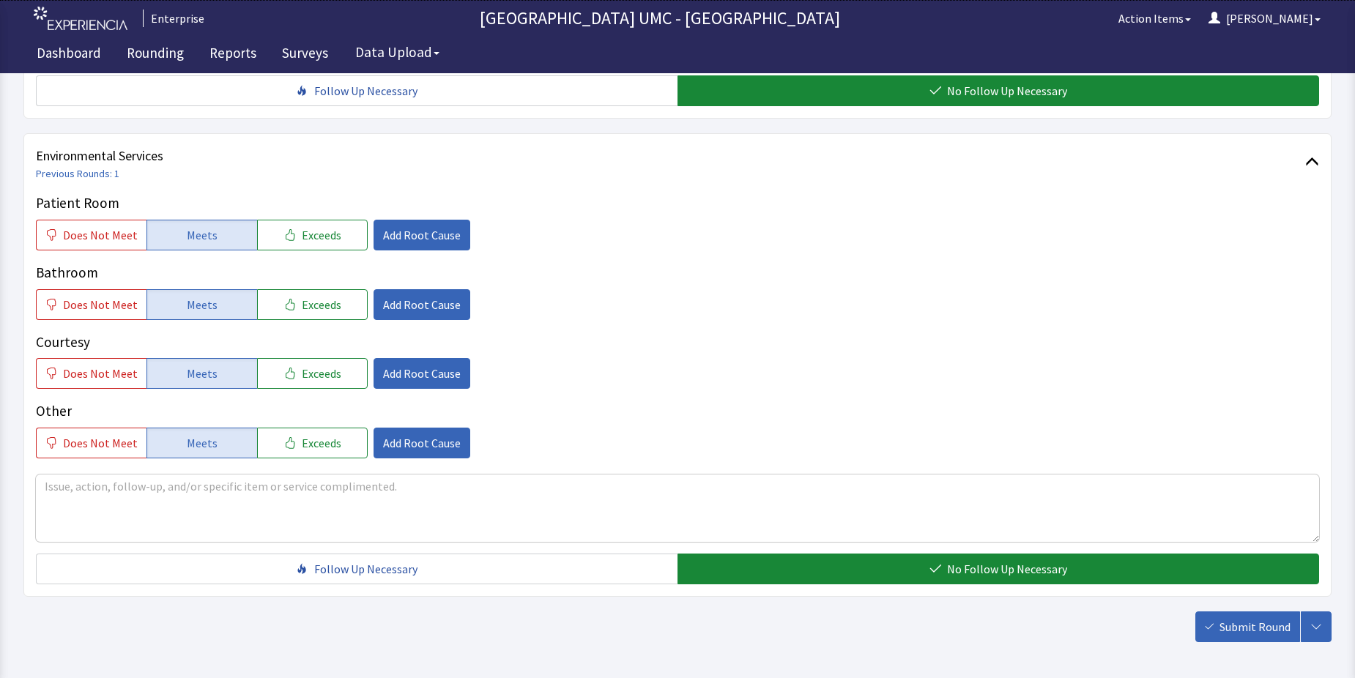
scroll to position [732, 0]
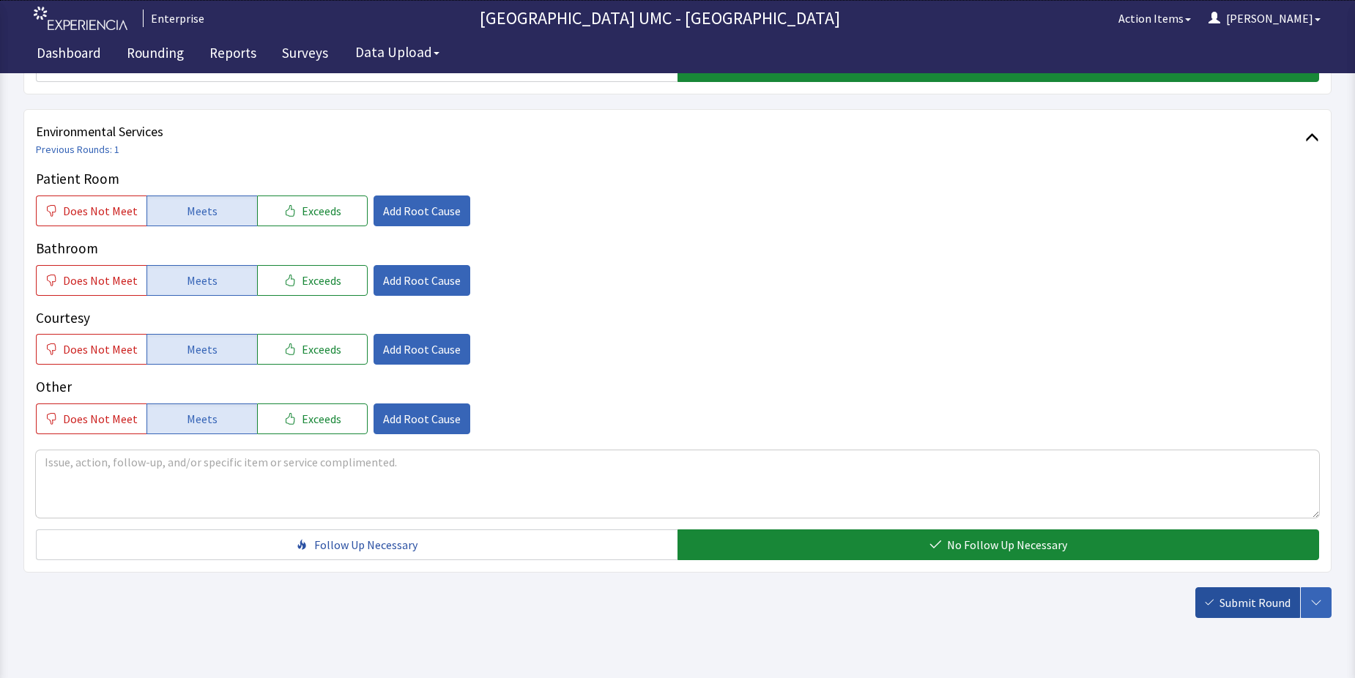
click at [1246, 598] on span "Submit Round" at bounding box center [1254, 603] width 71 height 18
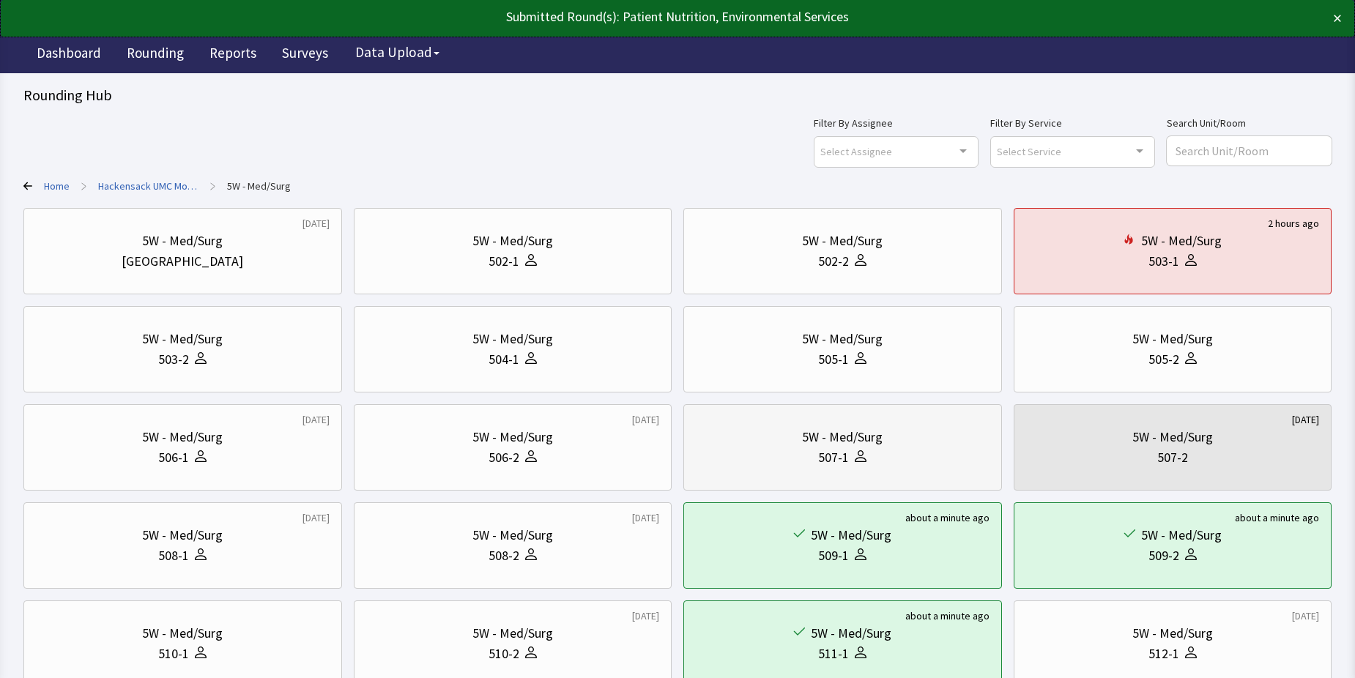
scroll to position [73, 0]
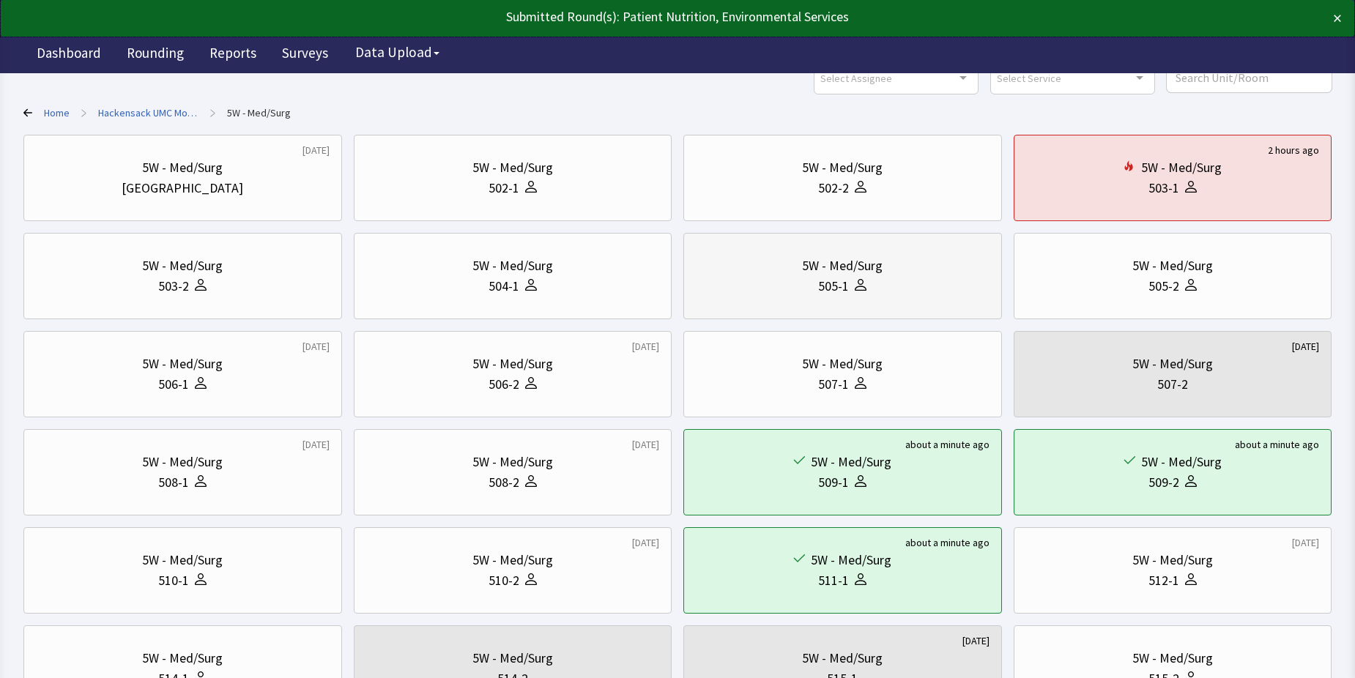
click at [813, 282] on div "505-1" at bounding box center [843, 286] width 294 height 21
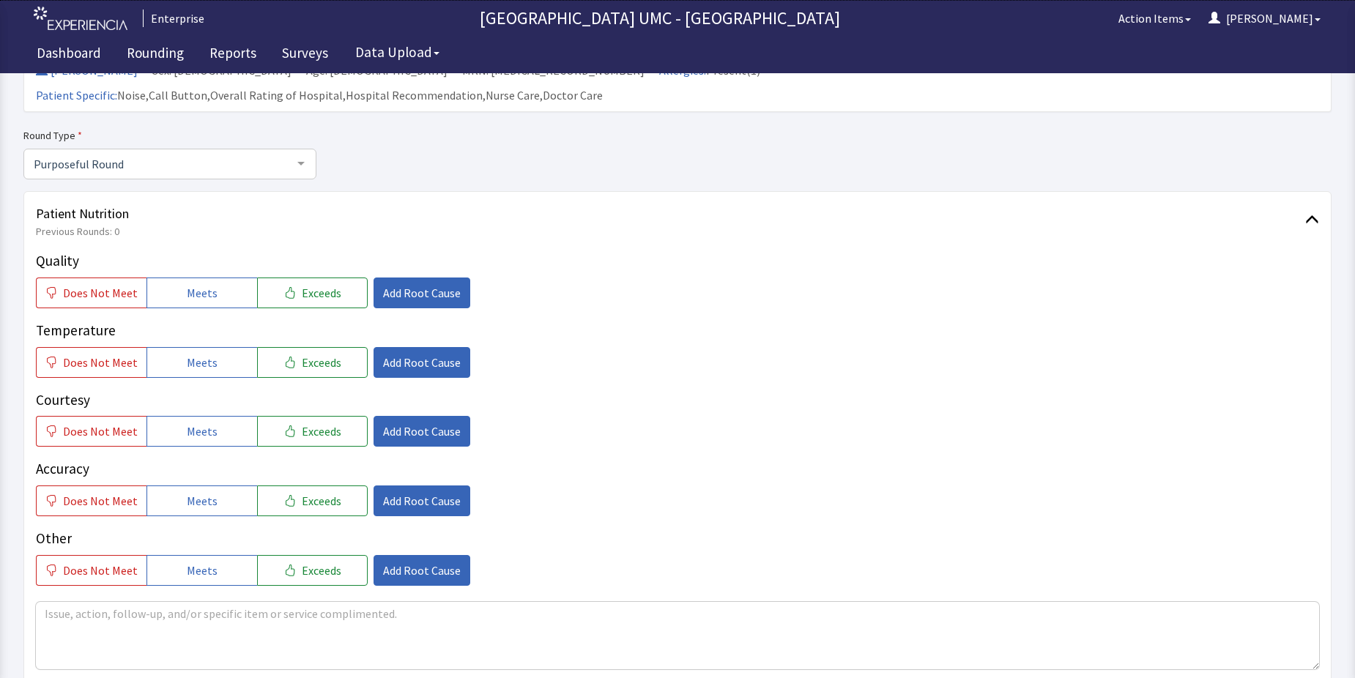
scroll to position [146, 0]
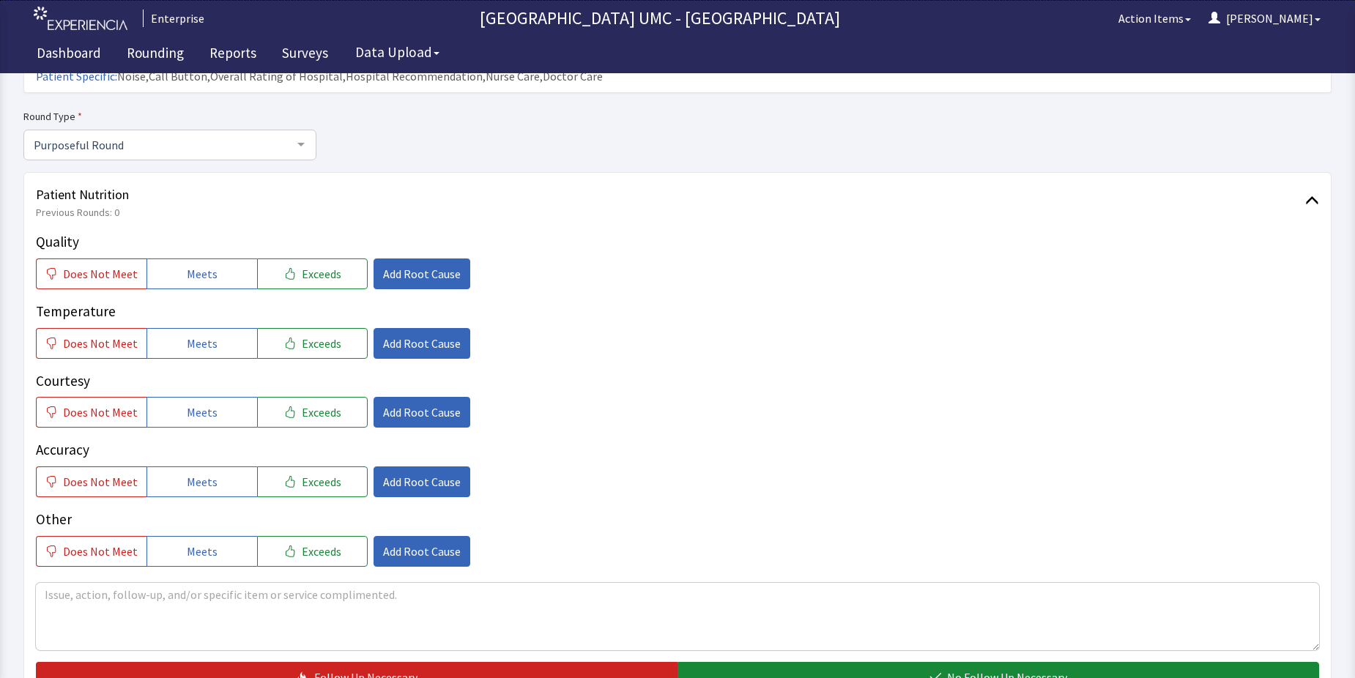
drag, startPoint x: 201, startPoint y: 242, endPoint x: 218, endPoint y: 294, distance: 54.0
click at [204, 265] on span "Meets" at bounding box center [202, 274] width 31 height 18
drag, startPoint x: 208, startPoint y: 312, endPoint x: 213, endPoint y: 362, distance: 50.1
click at [208, 335] on span "Meets" at bounding box center [202, 344] width 31 height 18
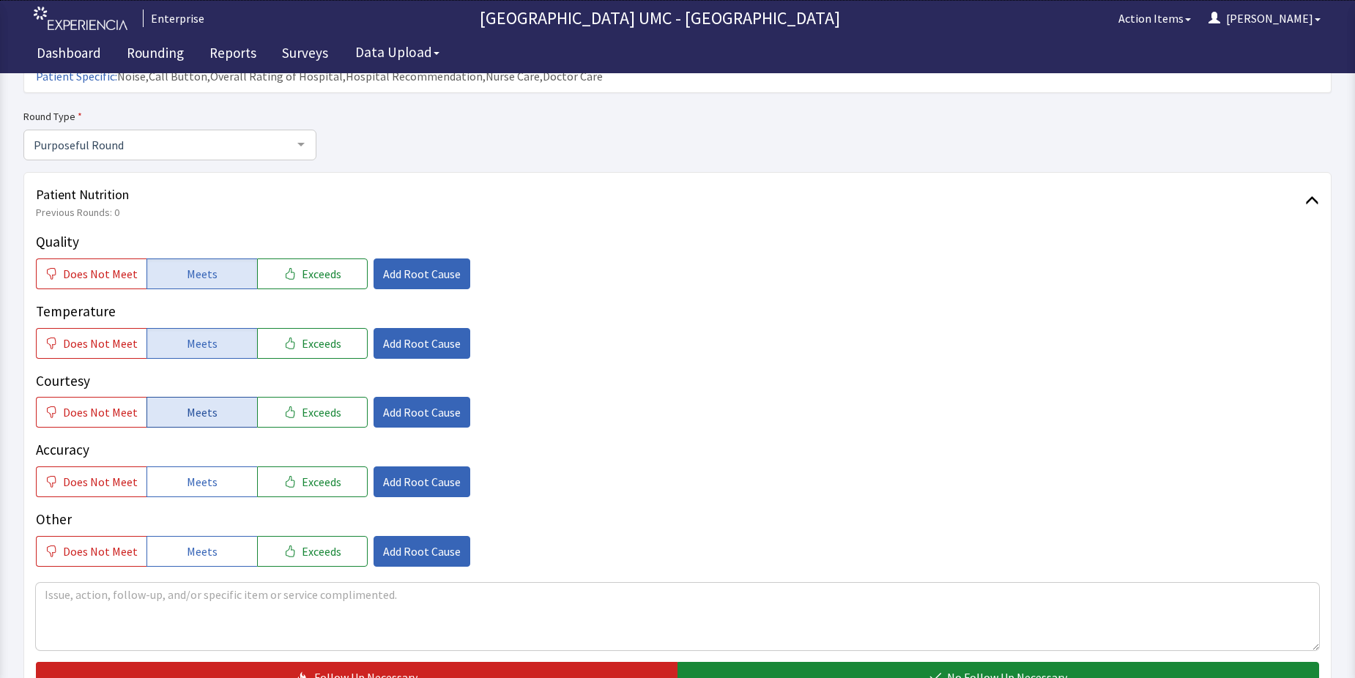
click at [197, 403] on span "Meets" at bounding box center [202, 412] width 31 height 18
click at [195, 467] on button "Meets" at bounding box center [201, 481] width 111 height 31
drag, startPoint x: 192, startPoint y: 533, endPoint x: 271, endPoint y: 559, distance: 83.4
click at [217, 541] on button "Meets" at bounding box center [201, 551] width 111 height 31
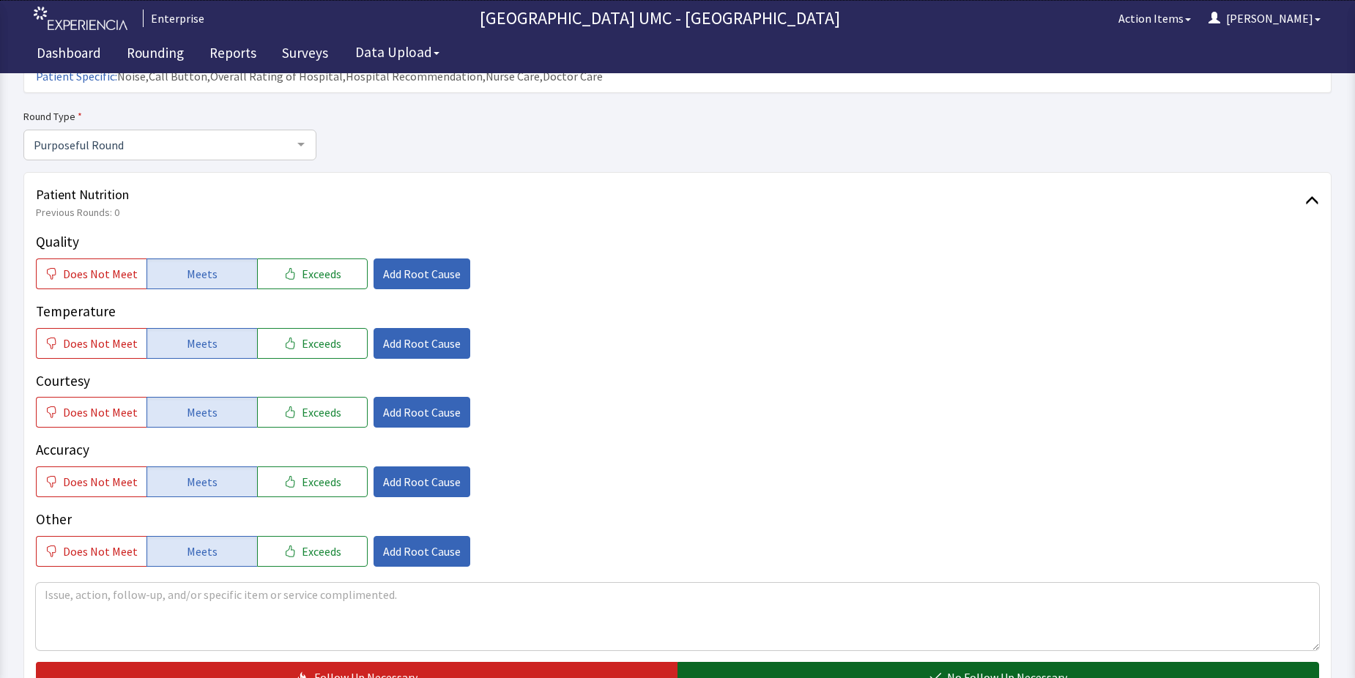
click at [770, 662] on button "No Follow Up Necessary" at bounding box center [997, 677] width 641 height 31
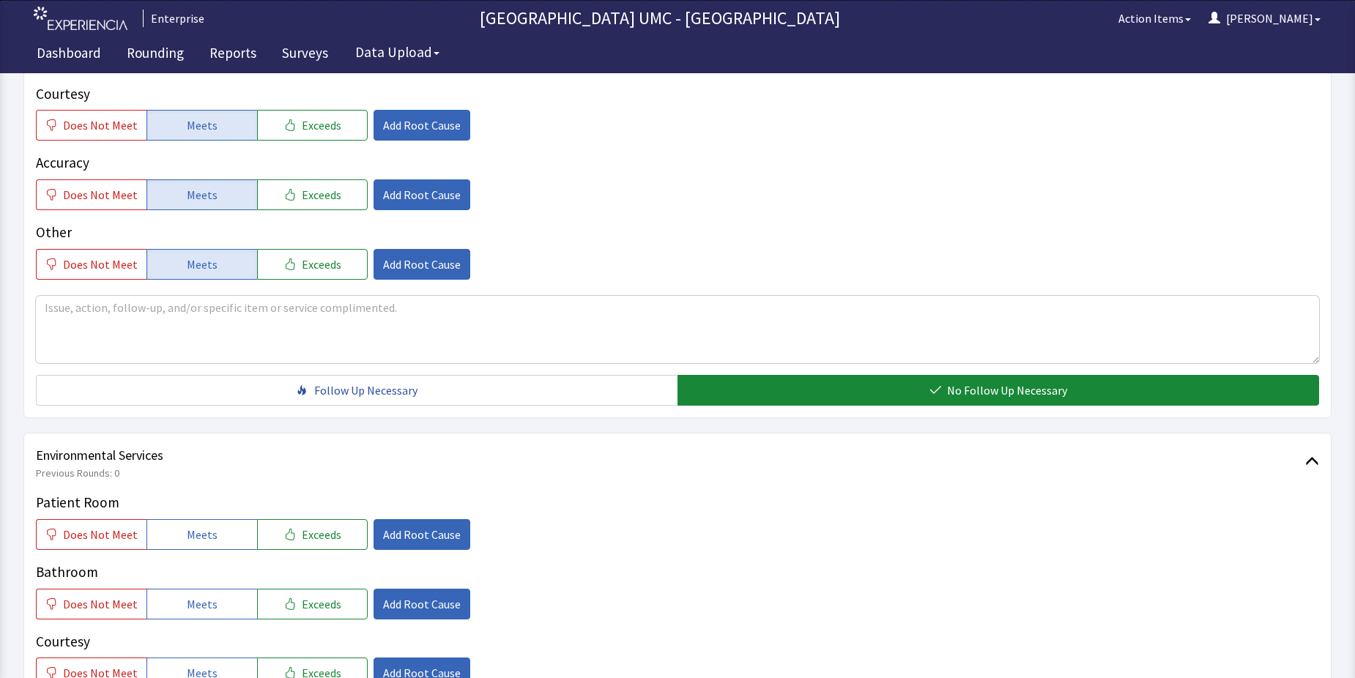
scroll to position [586, 0]
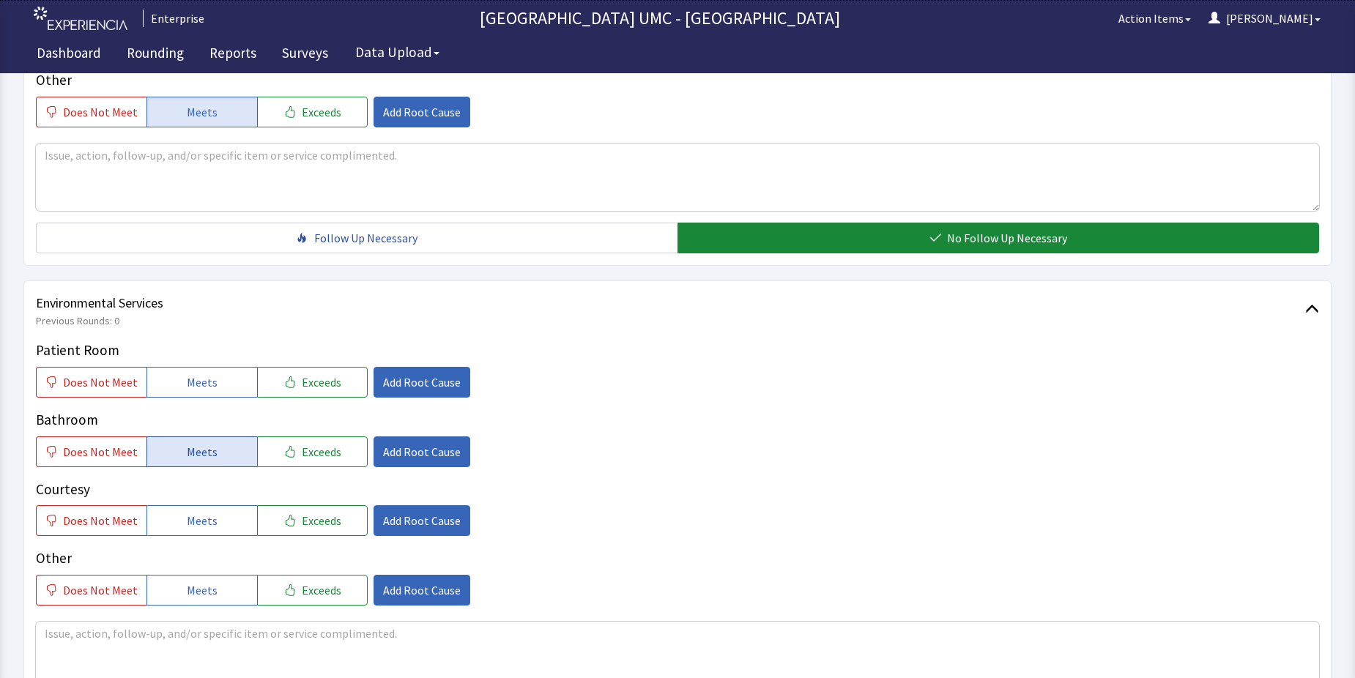
drag, startPoint x: 181, startPoint y: 351, endPoint x: 198, endPoint y: 413, distance: 64.7
click at [182, 370] on button "Meets" at bounding box center [201, 382] width 111 height 31
drag, startPoint x: 198, startPoint y: 425, endPoint x: 228, endPoint y: 489, distance: 71.4
click at [202, 445] on div "Patient Room Does Not Meet Meets Exceeds Add Root Cause Bathroom Does Not Meet …" at bounding box center [677, 473] width 1283 height 266
drag, startPoint x: 216, startPoint y: 493, endPoint x: 223, endPoint y: 509, distance: 17.4
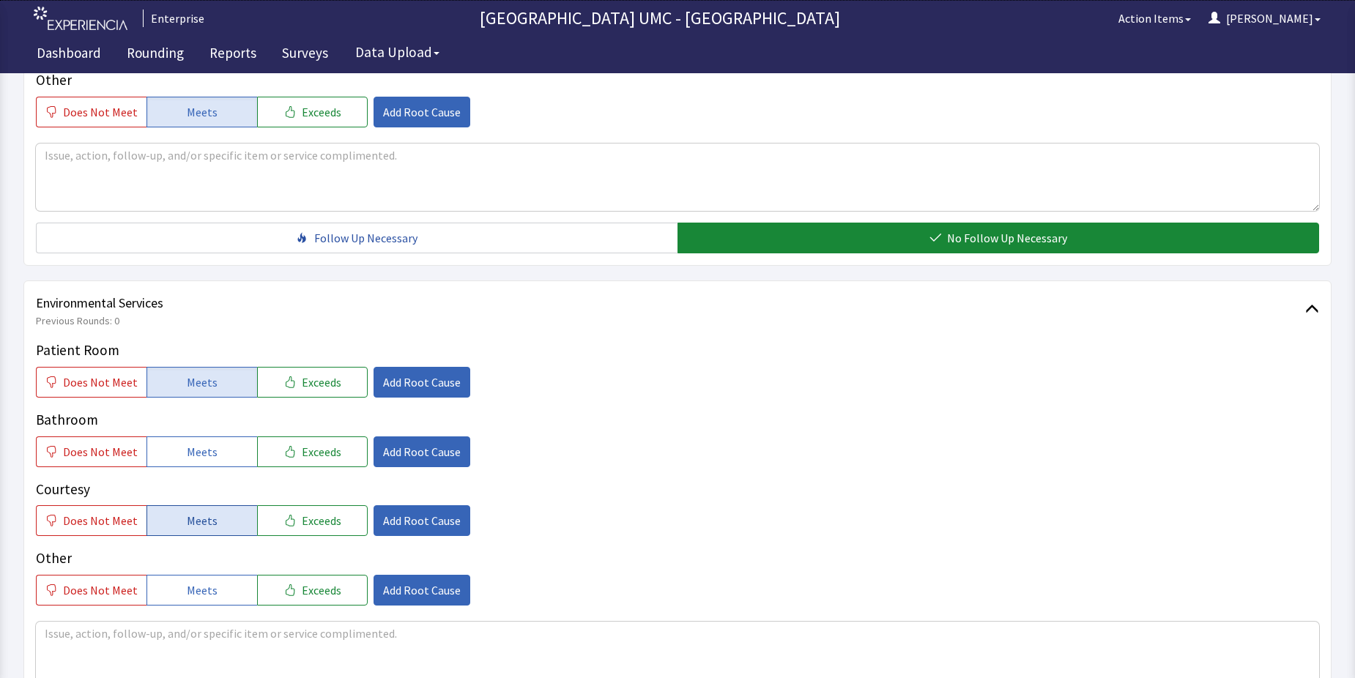
click at [221, 509] on button "Meets" at bounding box center [201, 520] width 111 height 31
drag, startPoint x: 209, startPoint y: 429, endPoint x: 207, endPoint y: 445, distance: 16.2
click at [207, 445] on div "Patient Room Does Not Meet Meets Exceeds Add Root Cause Bathroom Does Not Meet …" at bounding box center [677, 473] width 1283 height 266
drag, startPoint x: 195, startPoint y: 571, endPoint x: 204, endPoint y: 518, distance: 54.2
click at [196, 581] on span "Meets" at bounding box center [202, 590] width 31 height 18
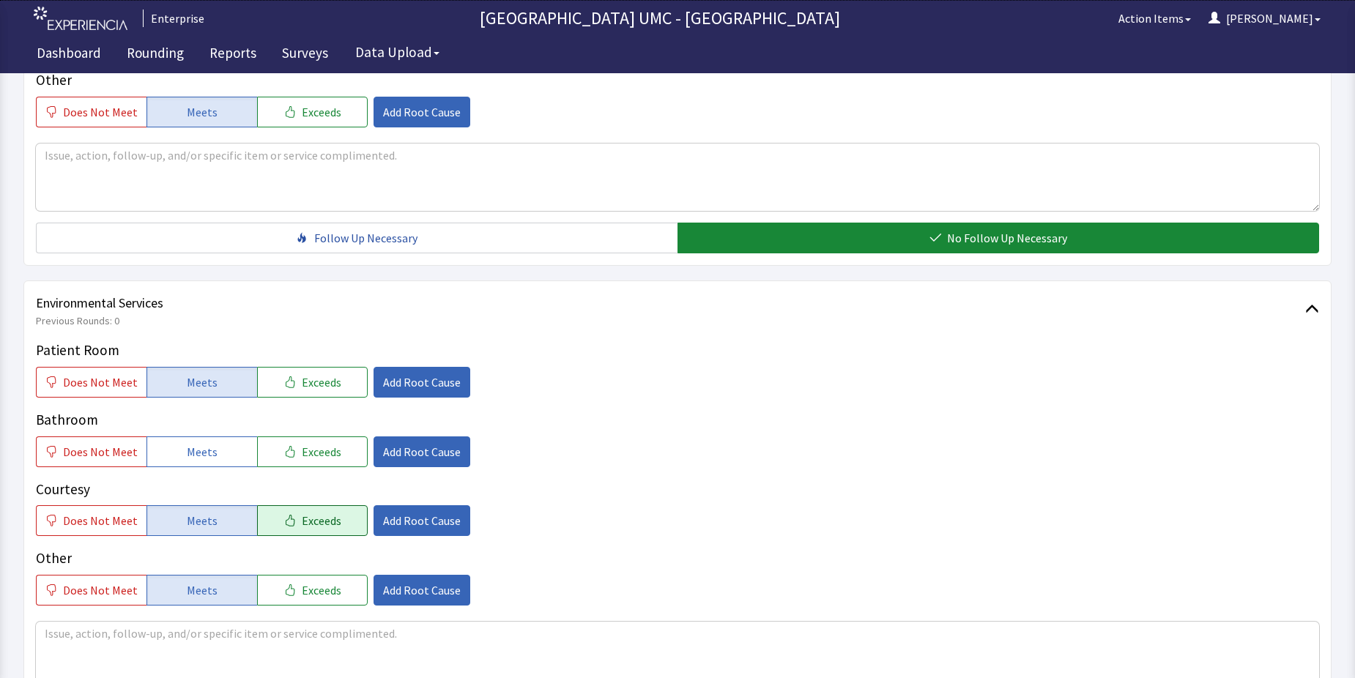
drag, startPoint x: 207, startPoint y: 430, endPoint x: 250, endPoint y: 488, distance: 72.8
click at [204, 443] on span "Meets" at bounding box center [202, 452] width 31 height 18
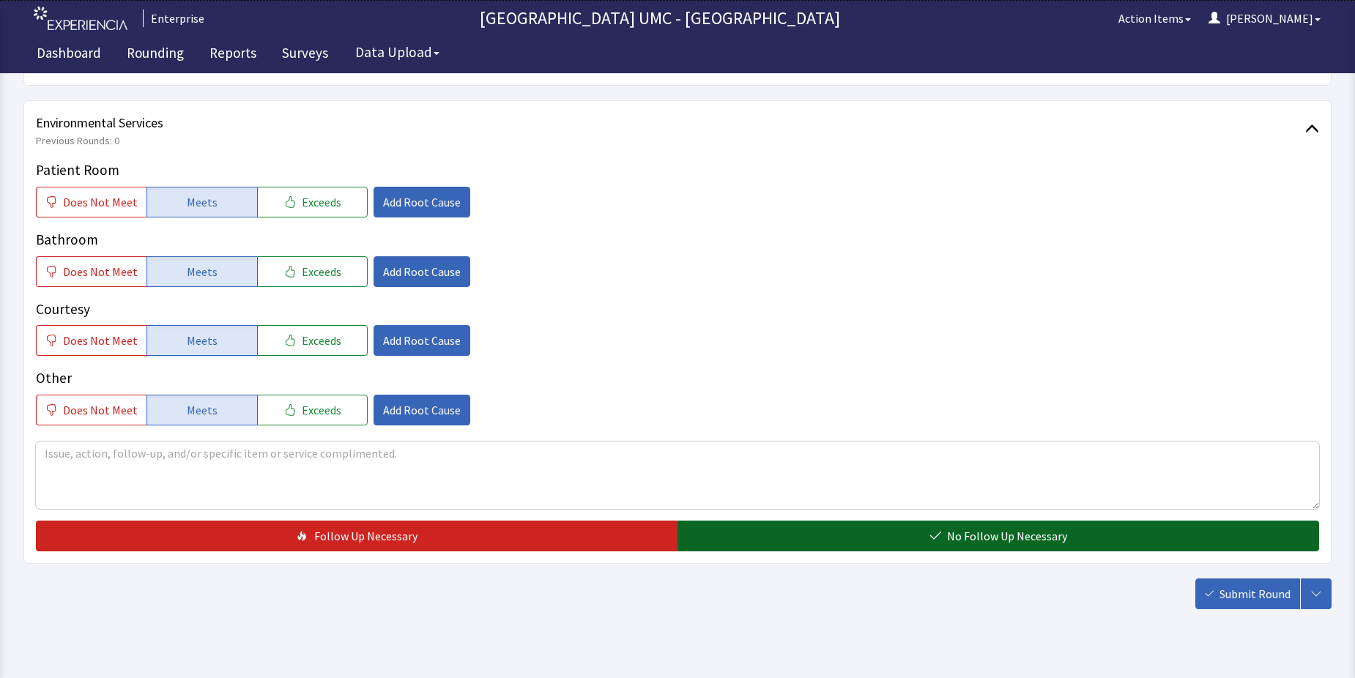
scroll to position [769, 0]
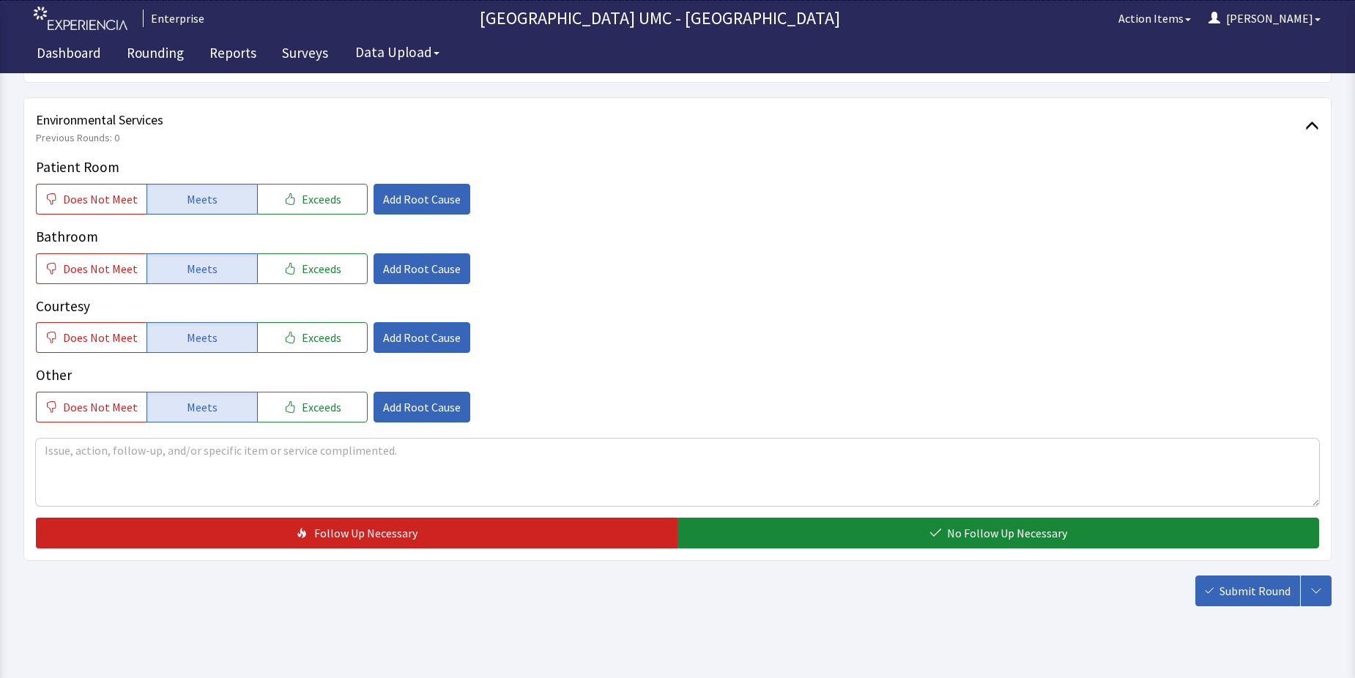
drag, startPoint x: 956, startPoint y: 507, endPoint x: 1147, endPoint y: 566, distance: 200.6
click at [968, 524] on span "No Follow Up Necessary" at bounding box center [1007, 533] width 120 height 18
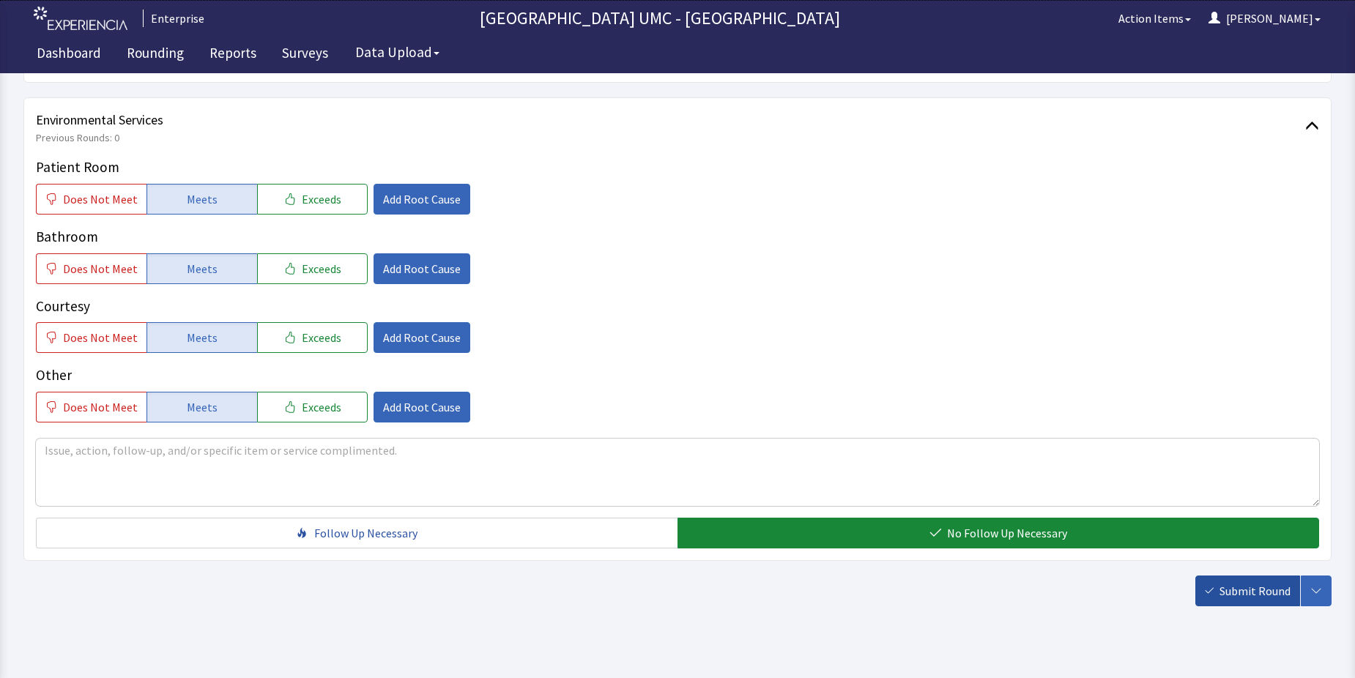
click at [1229, 582] on span "Submit Round" at bounding box center [1254, 591] width 71 height 18
